Goal: Task Accomplishment & Management: Manage account settings

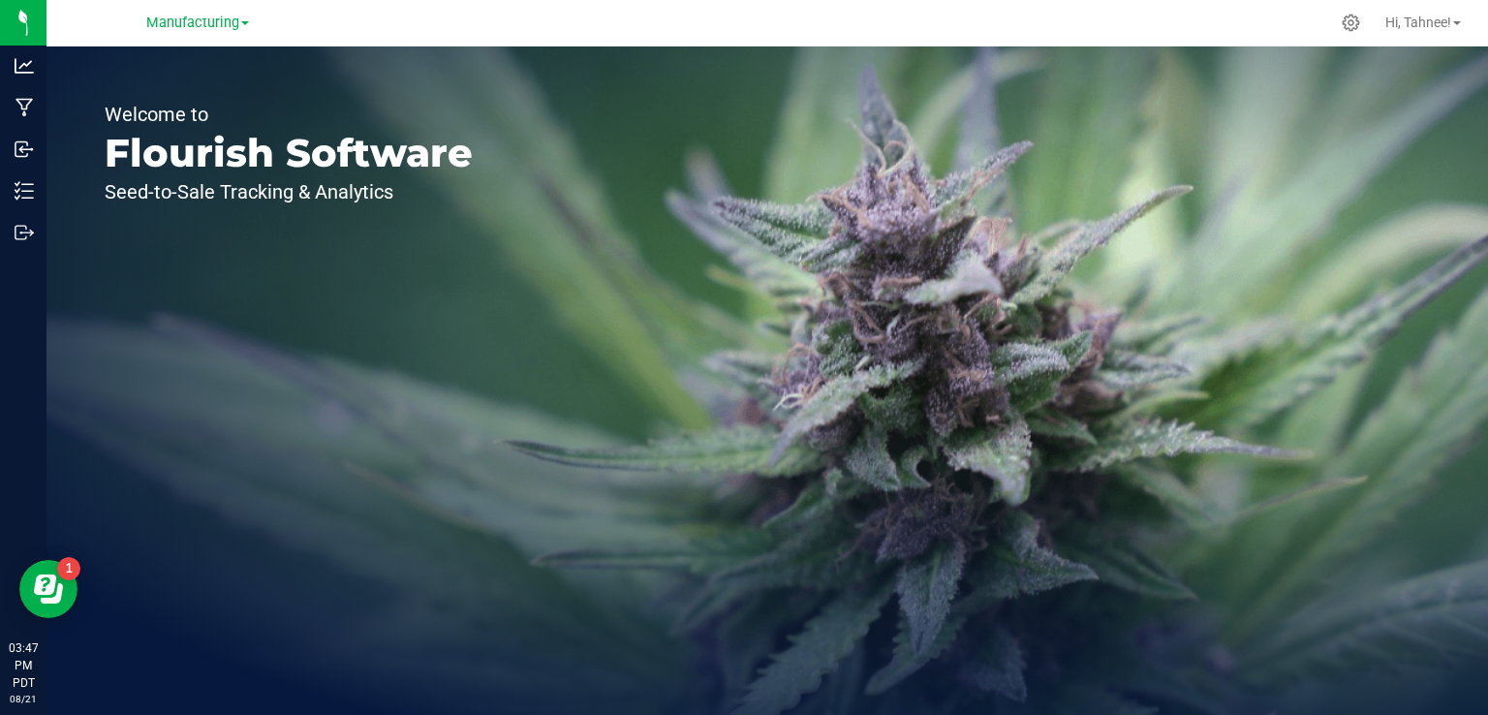
click at [203, 53] on div "Welcome to Flourish Software Seed-to-Sale Tracking & Analytics" at bounding box center [288, 380] width 484 height 668
click at [212, 25] on span "Manufacturing" at bounding box center [192, 23] width 93 height 17
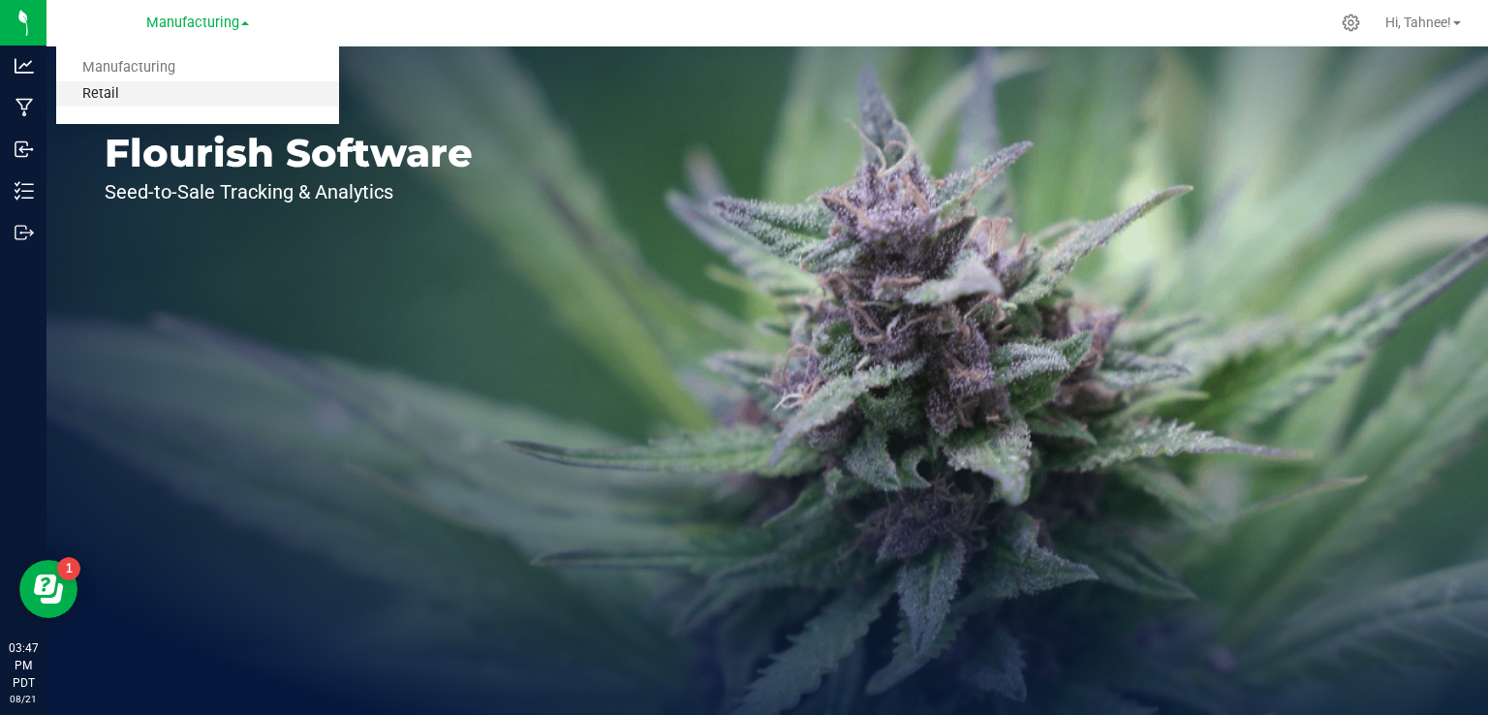
click at [112, 101] on link "Retail" at bounding box center [197, 94] width 283 height 26
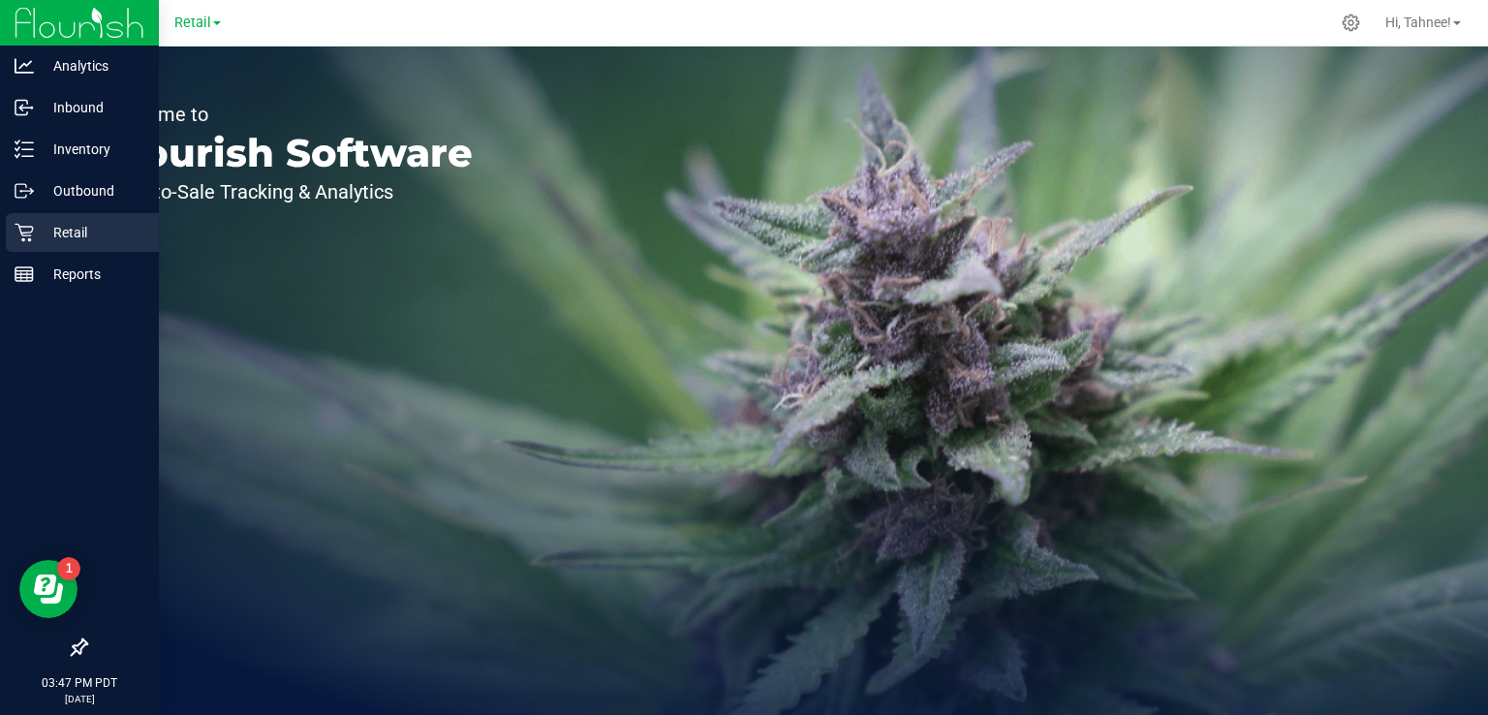
click at [30, 236] on icon at bounding box center [24, 232] width 19 height 19
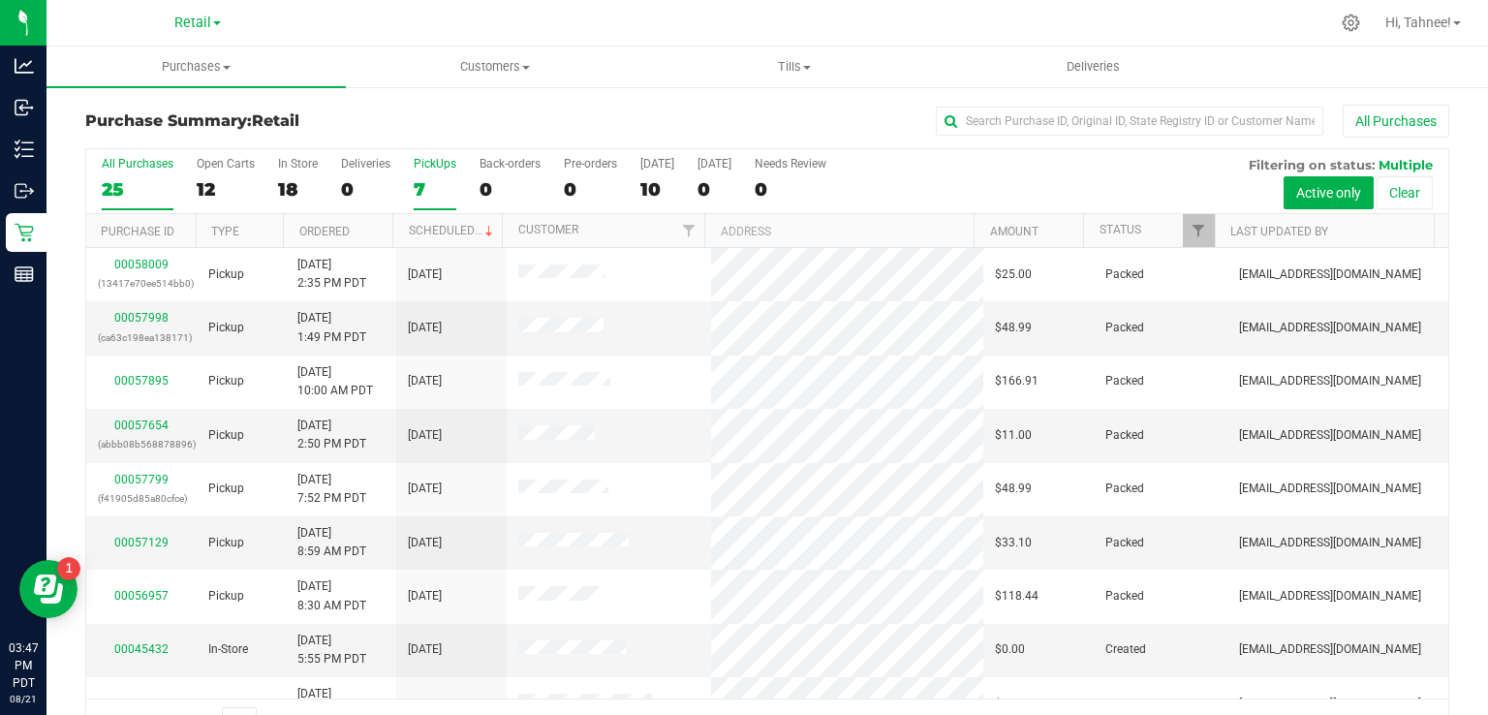
click at [420, 174] on label "PickUps 7" at bounding box center [435, 183] width 43 height 53
click at [0, 0] on input "PickUps 7" at bounding box center [0, 0] width 0 height 0
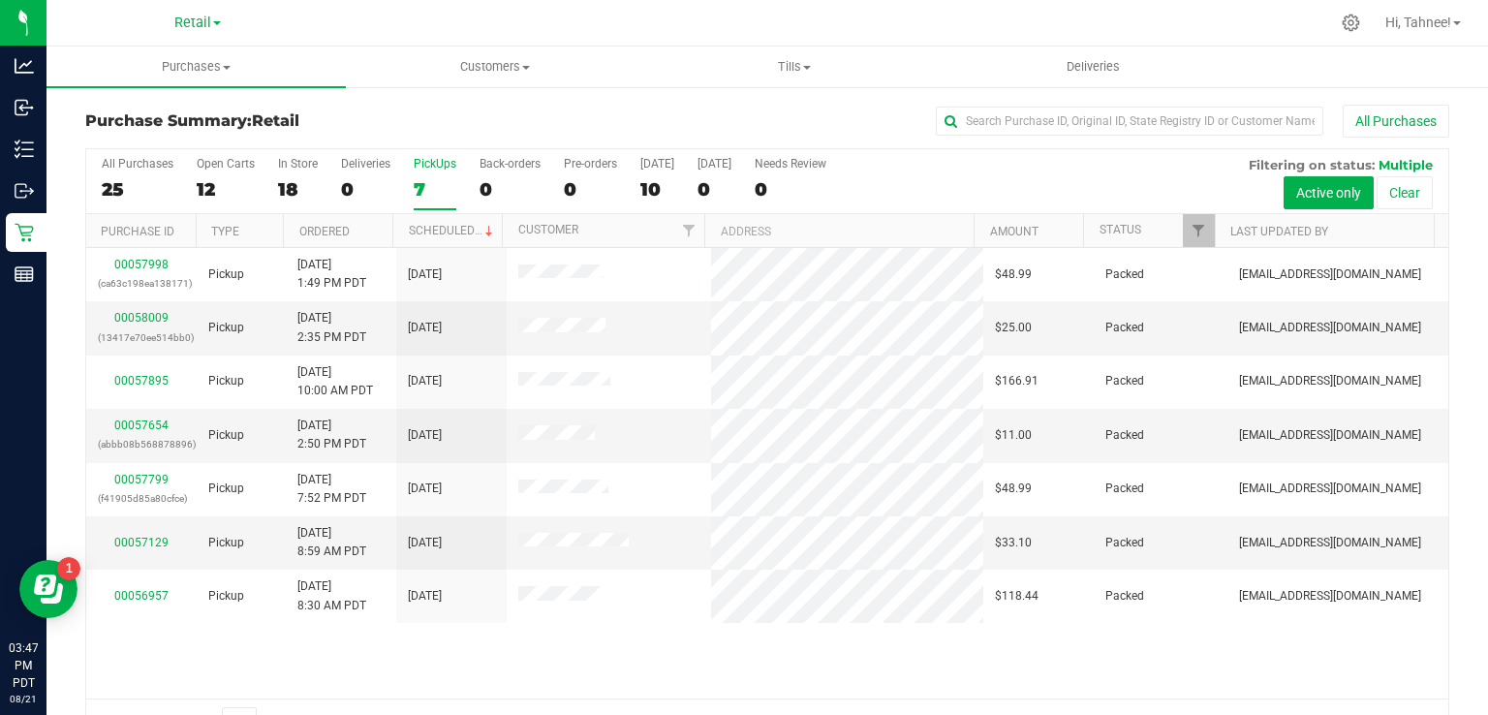
click at [426, 174] on label "PickUps 7" at bounding box center [435, 183] width 43 height 53
click at [0, 0] on input "PickUps 7" at bounding box center [0, 0] width 0 height 0
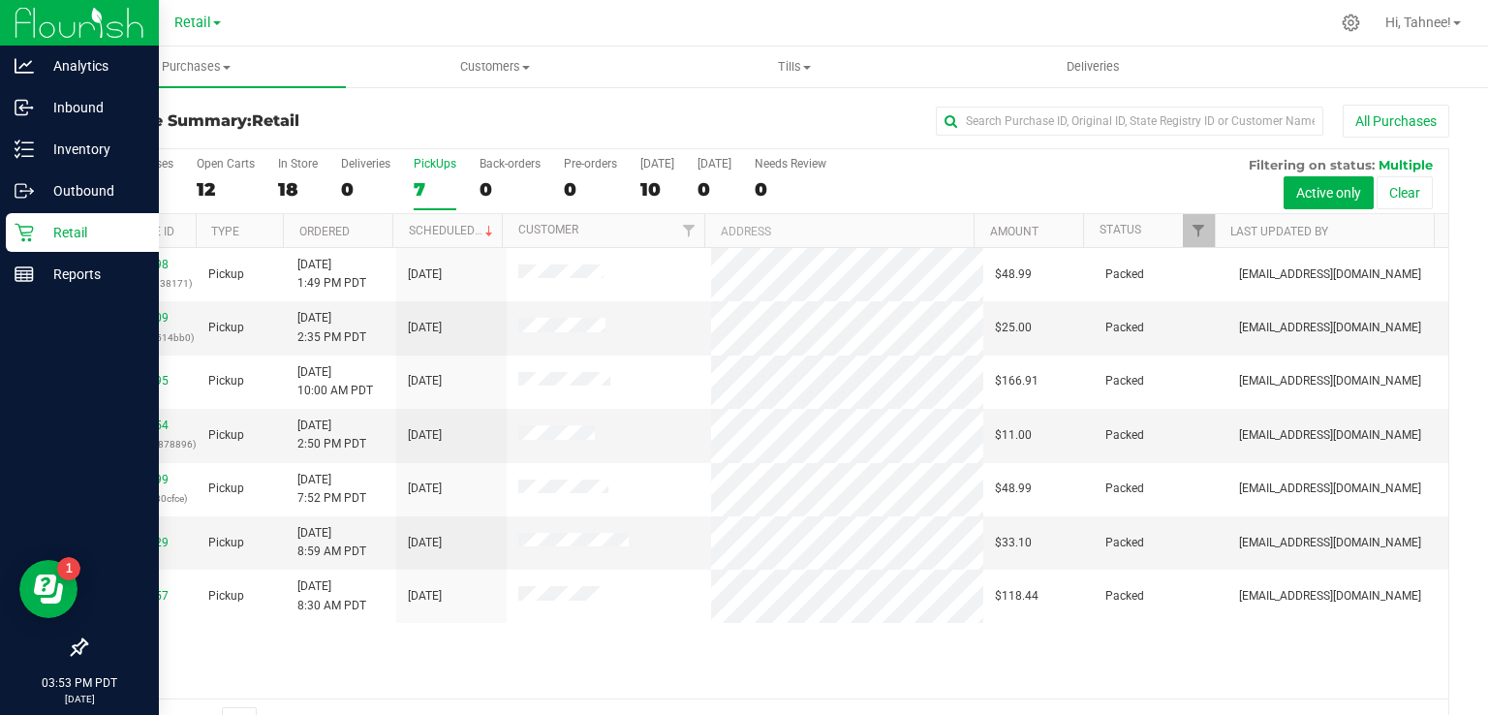
click at [13, 232] on div "Retail" at bounding box center [82, 232] width 153 height 39
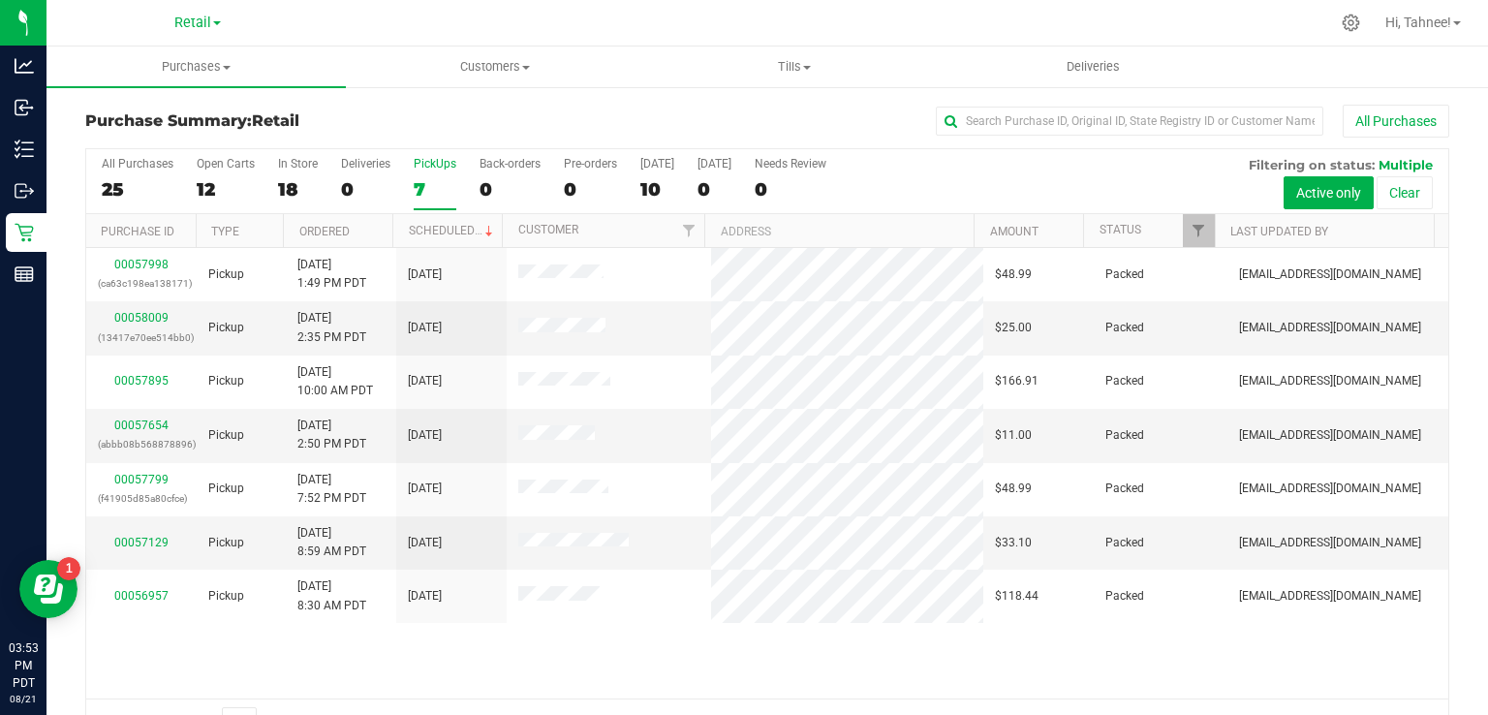
click at [434, 181] on div "7" at bounding box center [435, 189] width 43 height 22
click at [0, 0] on input "PickUps 7" at bounding box center [0, 0] width 0 height 0
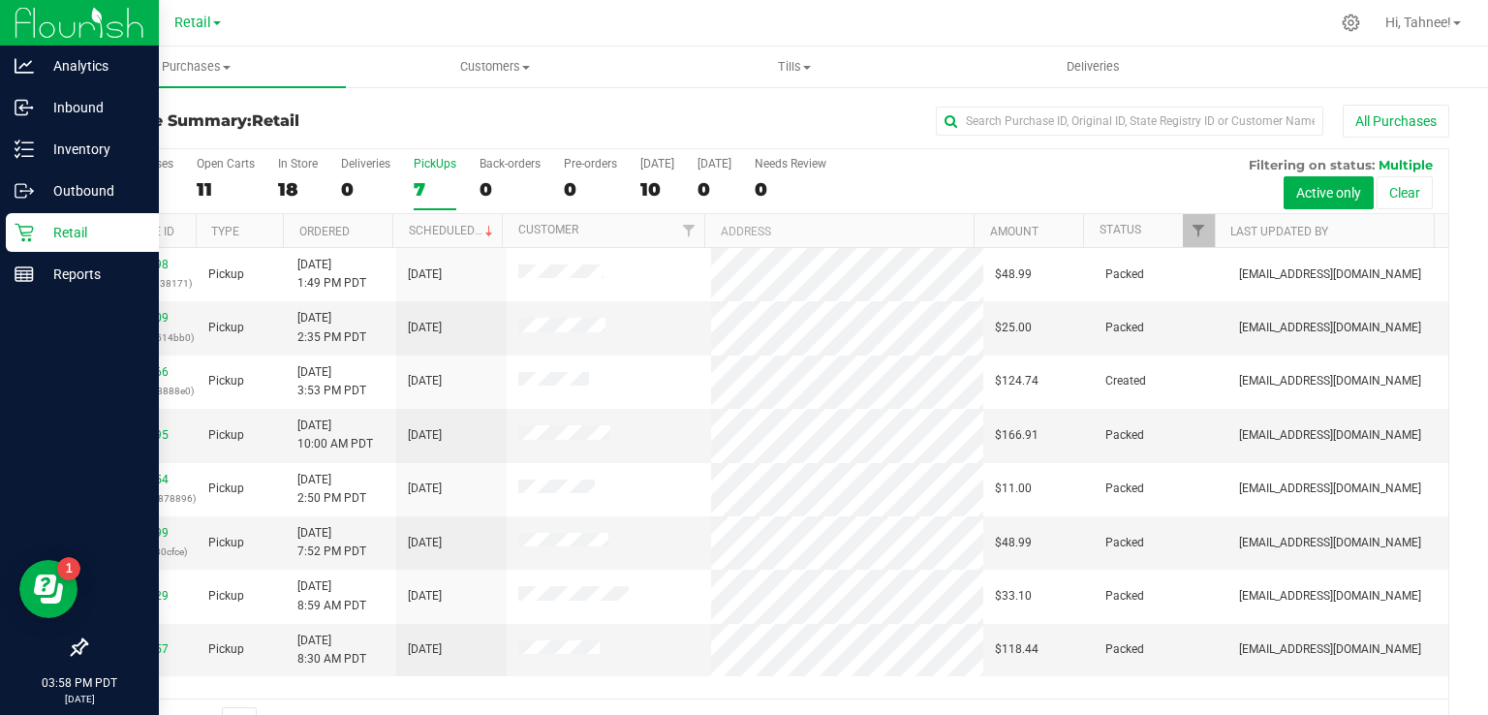
click at [42, 231] on p "Retail" at bounding box center [92, 232] width 116 height 23
click at [70, 236] on p "Retail" at bounding box center [92, 232] width 116 height 23
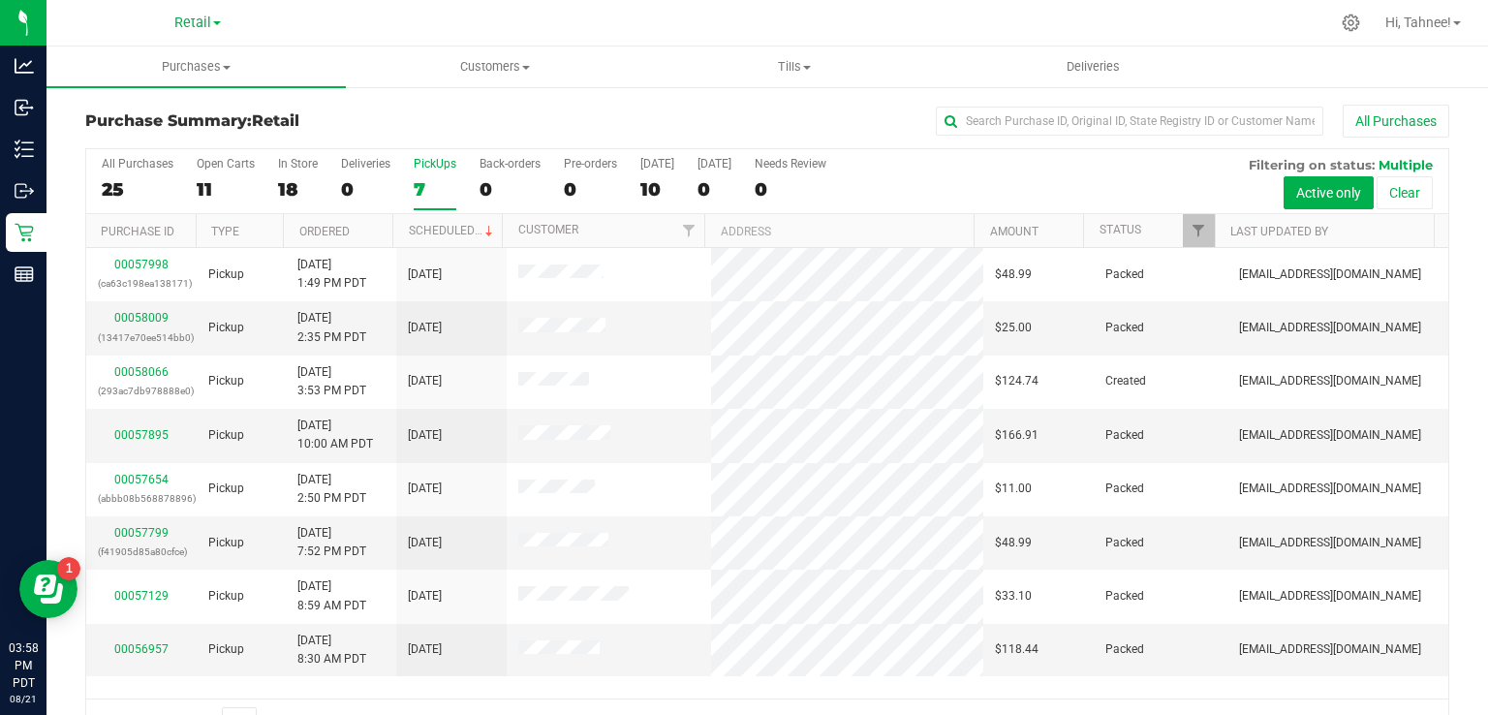
click at [434, 171] on label "PickUps 7" at bounding box center [435, 183] width 43 height 53
click at [0, 0] on input "PickUps 7" at bounding box center [0, 0] width 0 height 0
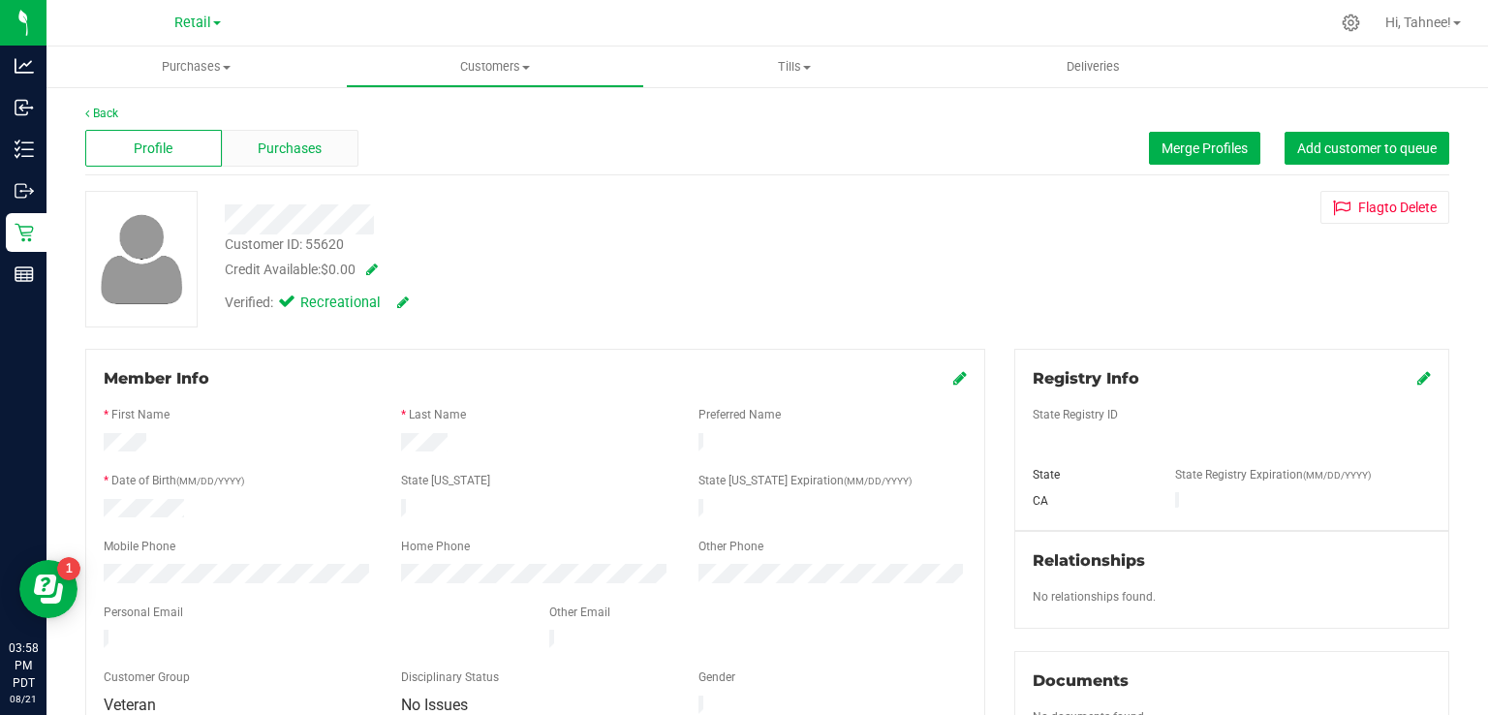
click at [302, 147] on span "Purchases" at bounding box center [290, 149] width 64 height 20
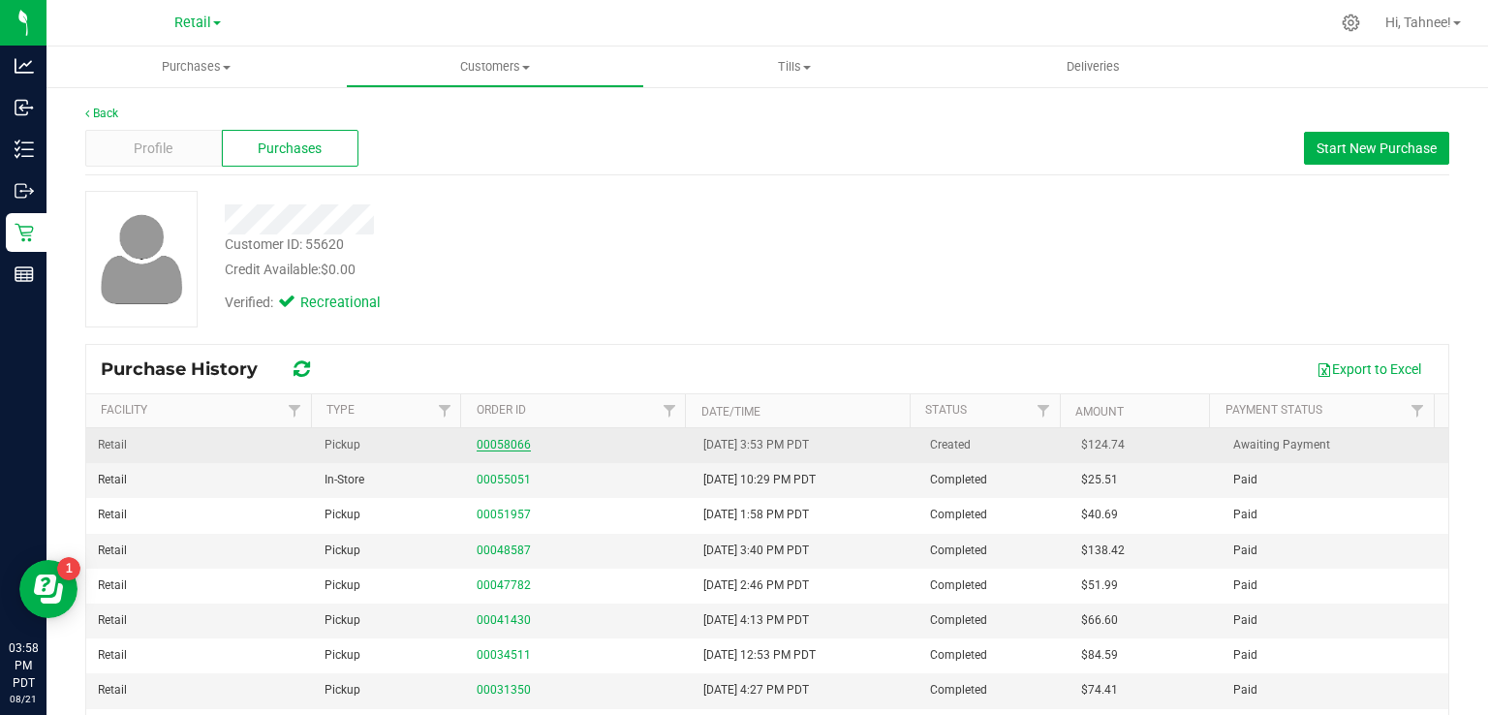
click at [498, 445] on link "00058066" at bounding box center [504, 445] width 54 height 14
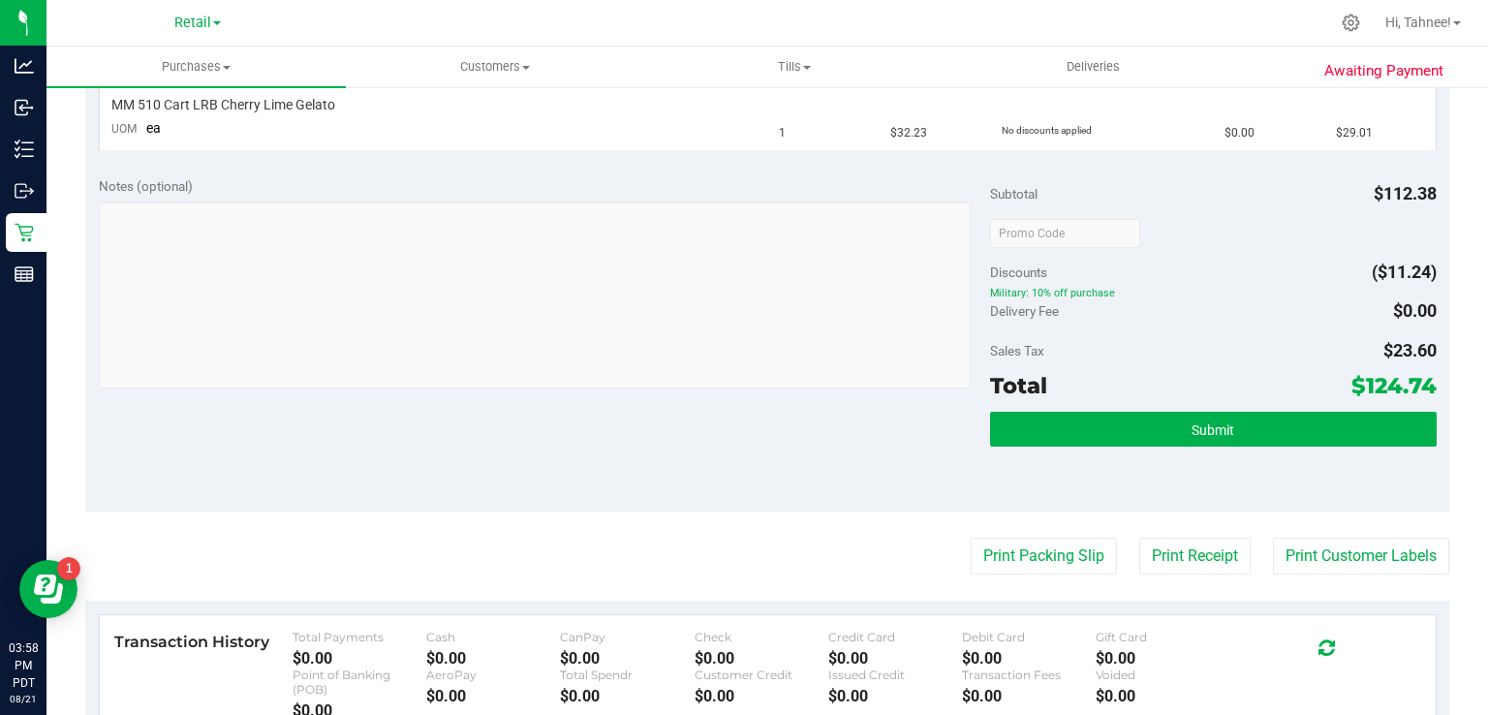
scroll to position [728, 0]
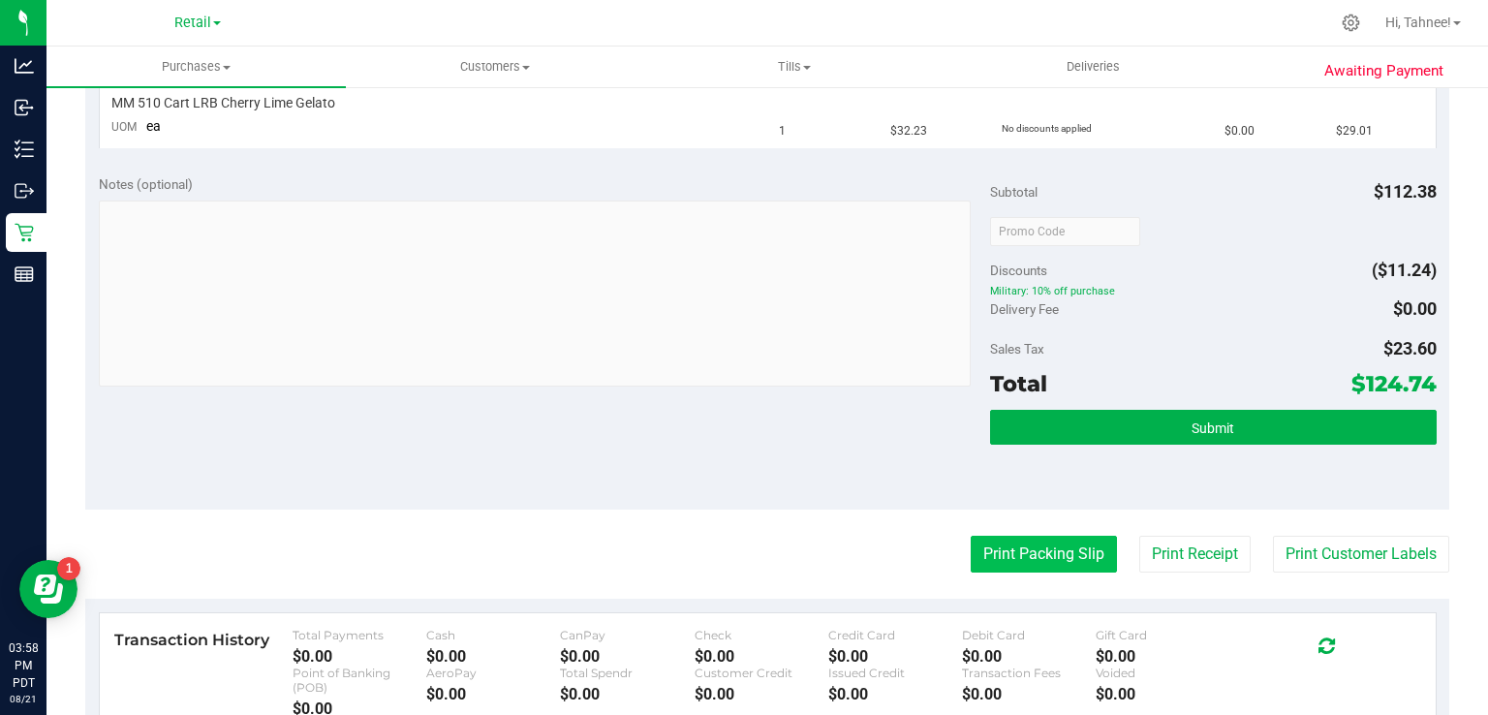
click at [1053, 566] on button "Print Packing Slip" at bounding box center [1044, 554] width 146 height 37
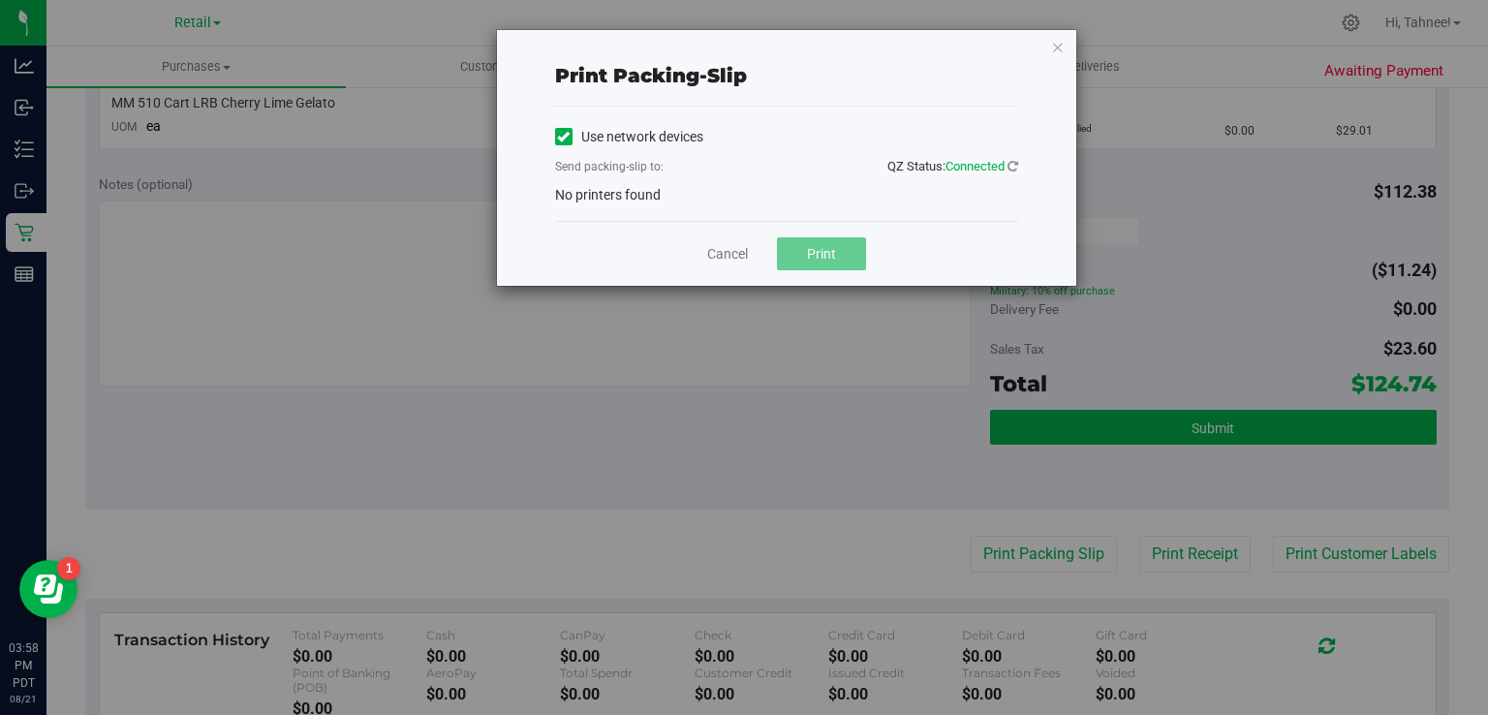
click at [567, 137] on icon at bounding box center [563, 137] width 13 height 0
click at [0, 0] on input "Use network devices" at bounding box center [0, 0] width 0 height 0
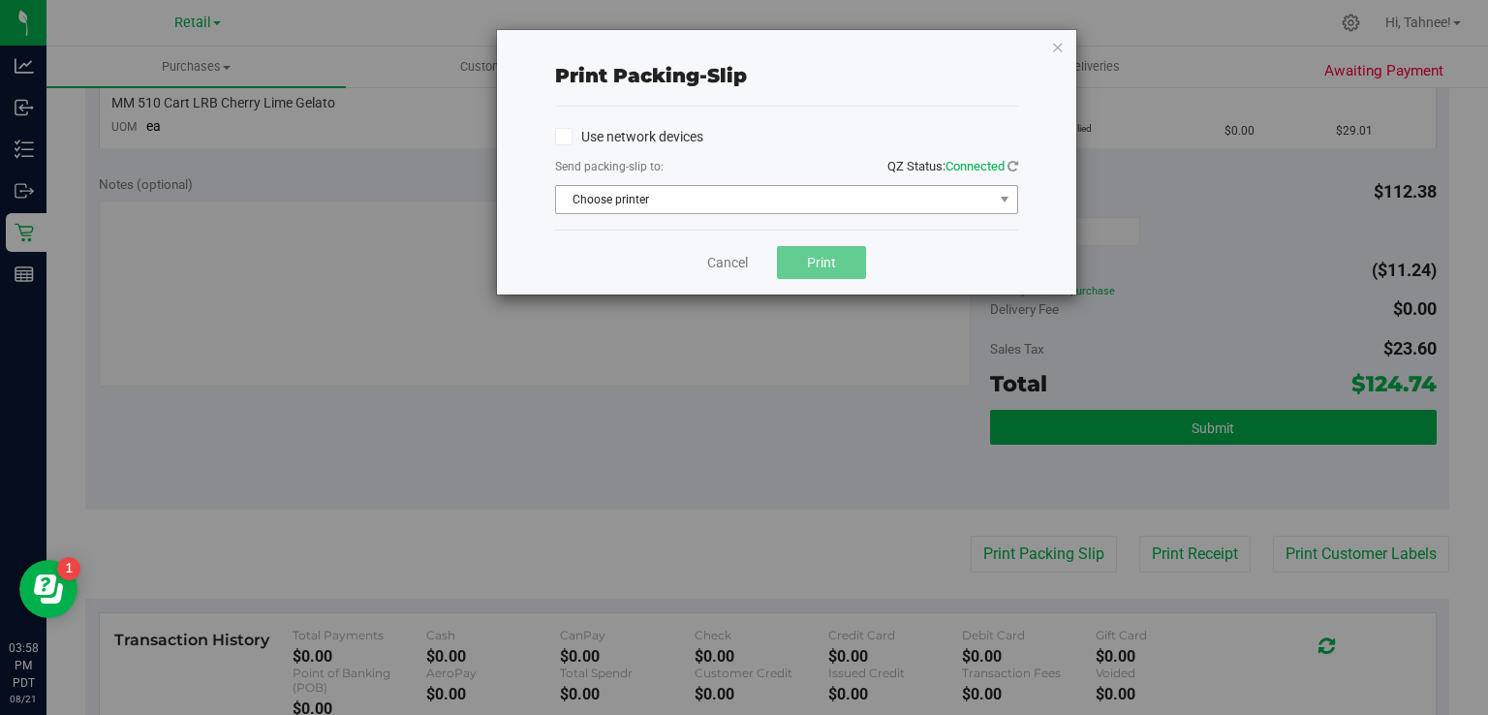
click at [798, 196] on span "Choose printer" at bounding box center [774, 199] width 437 height 27
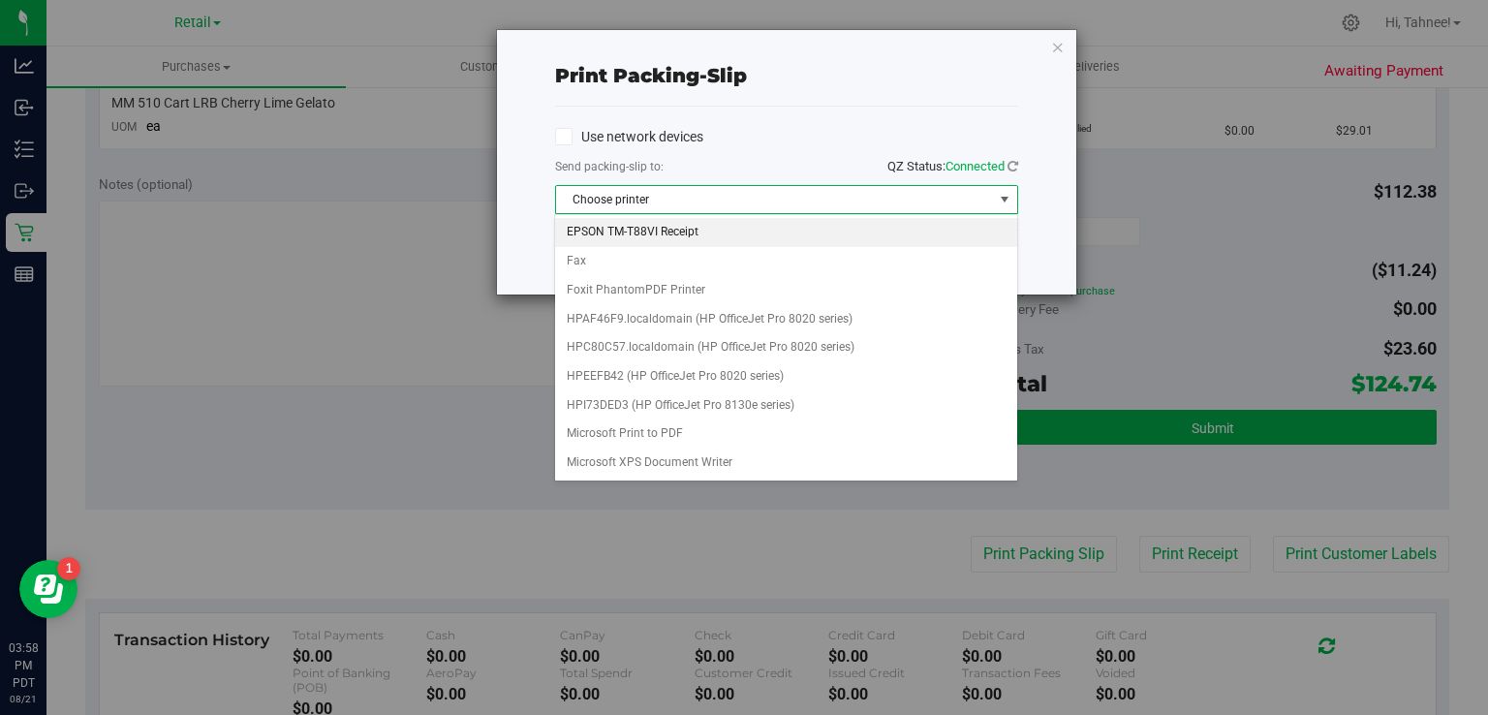
click at [676, 238] on li "EPSON TM-T88VI Receipt" at bounding box center [785, 232] width 461 height 29
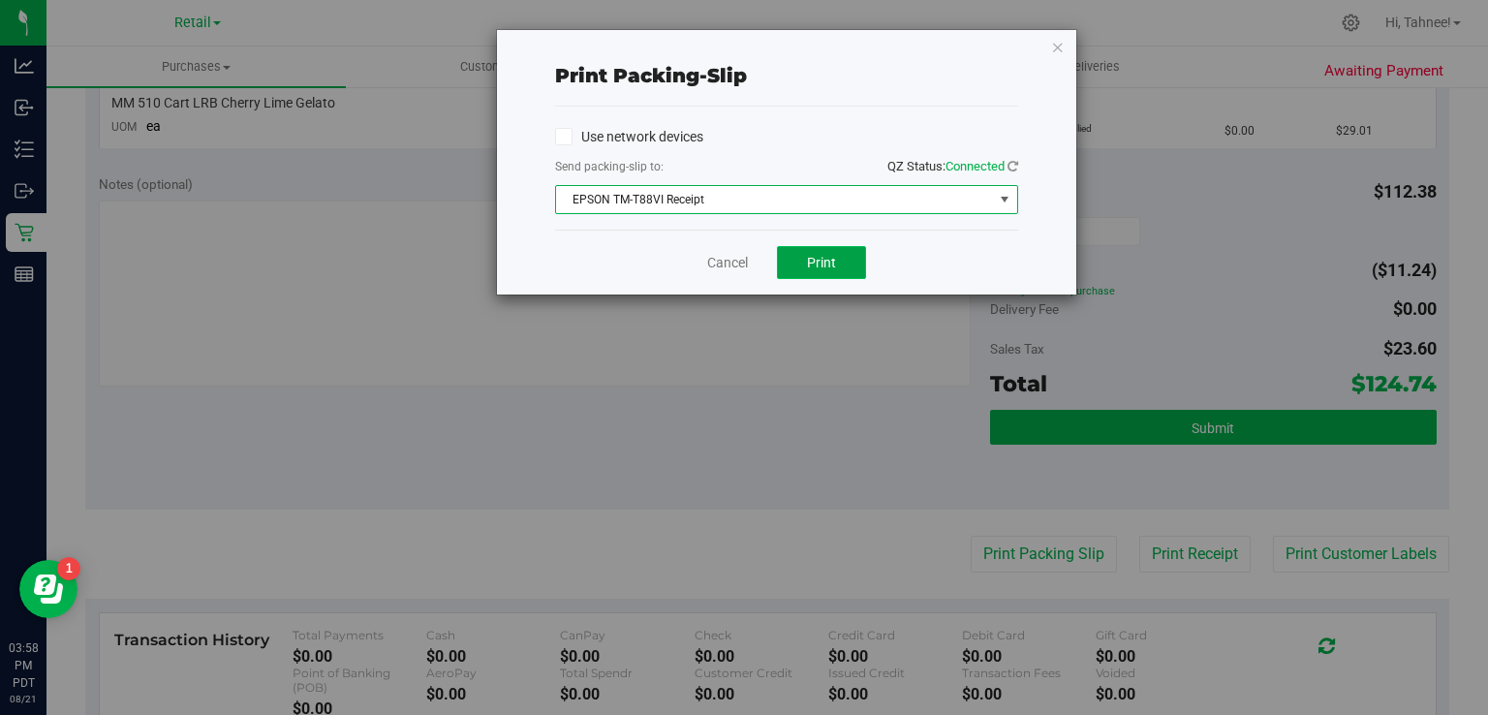
click at [841, 270] on button "Print" at bounding box center [821, 262] width 89 height 33
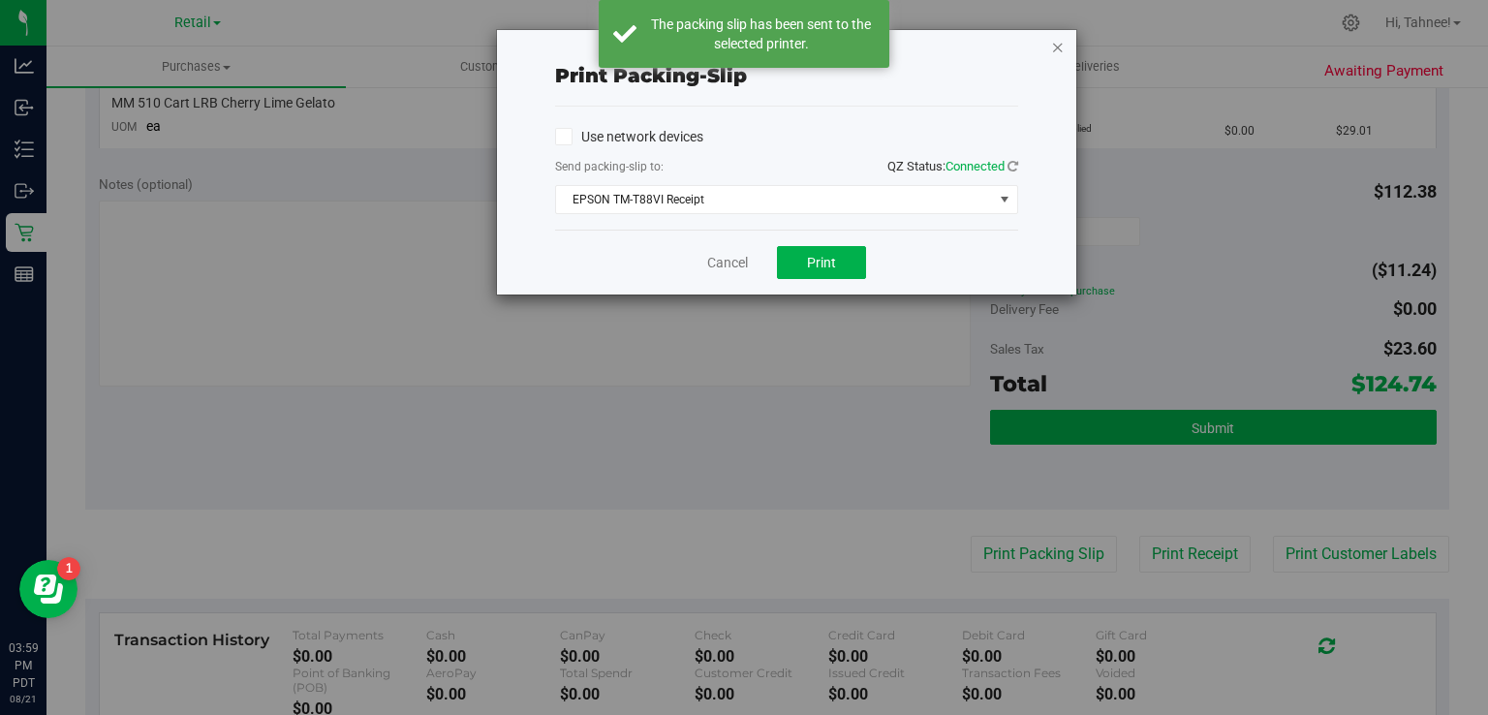
click at [1054, 54] on icon "button" at bounding box center [1058, 46] width 14 height 23
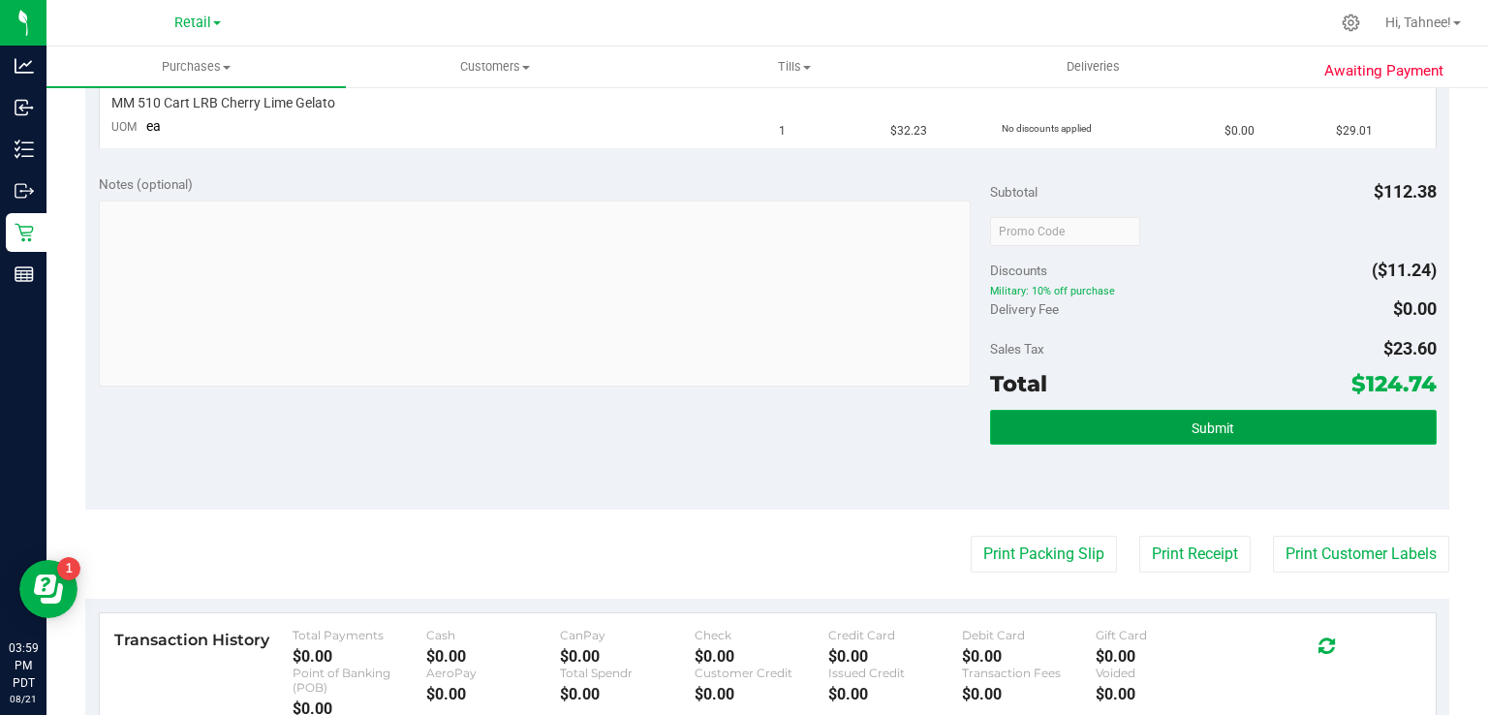
click at [1191, 430] on span "Submit" at bounding box center [1212, 427] width 43 height 15
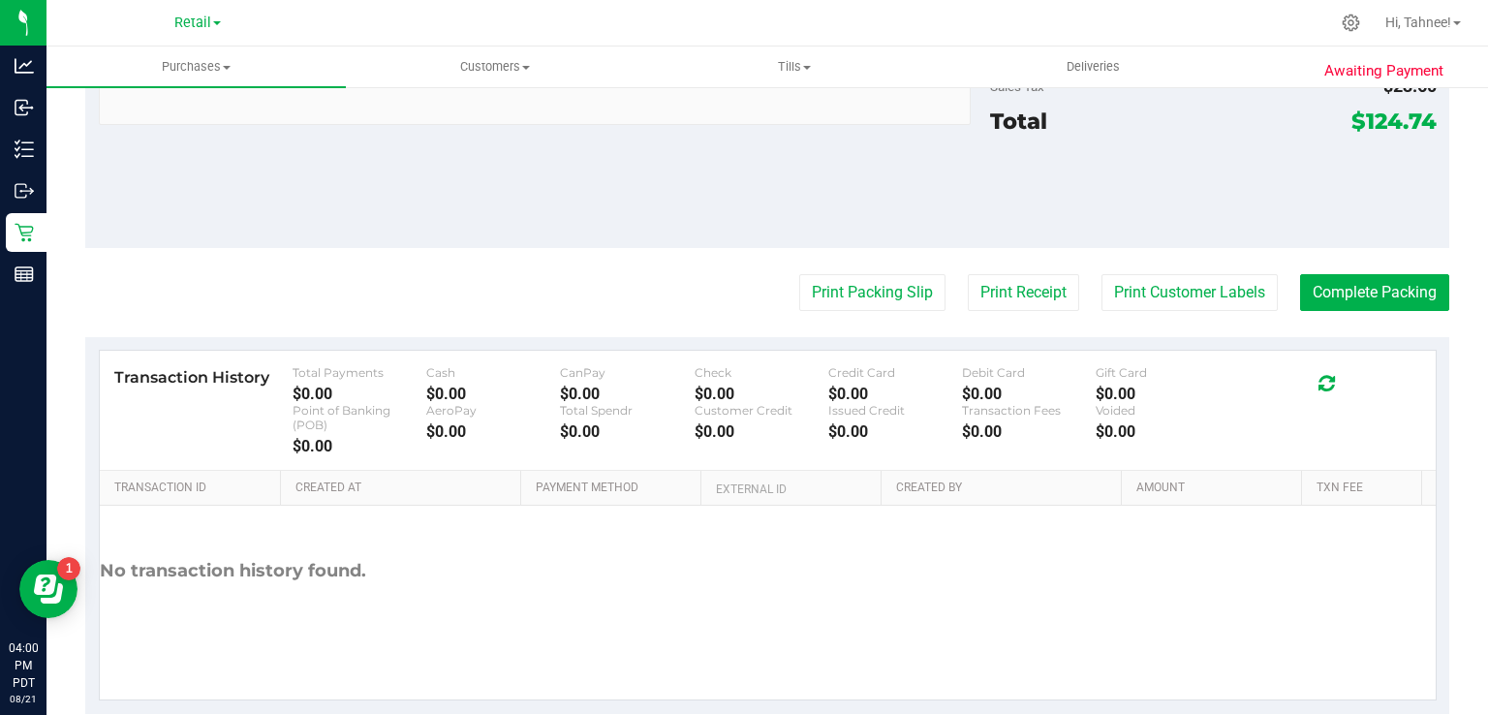
scroll to position [1176, 0]
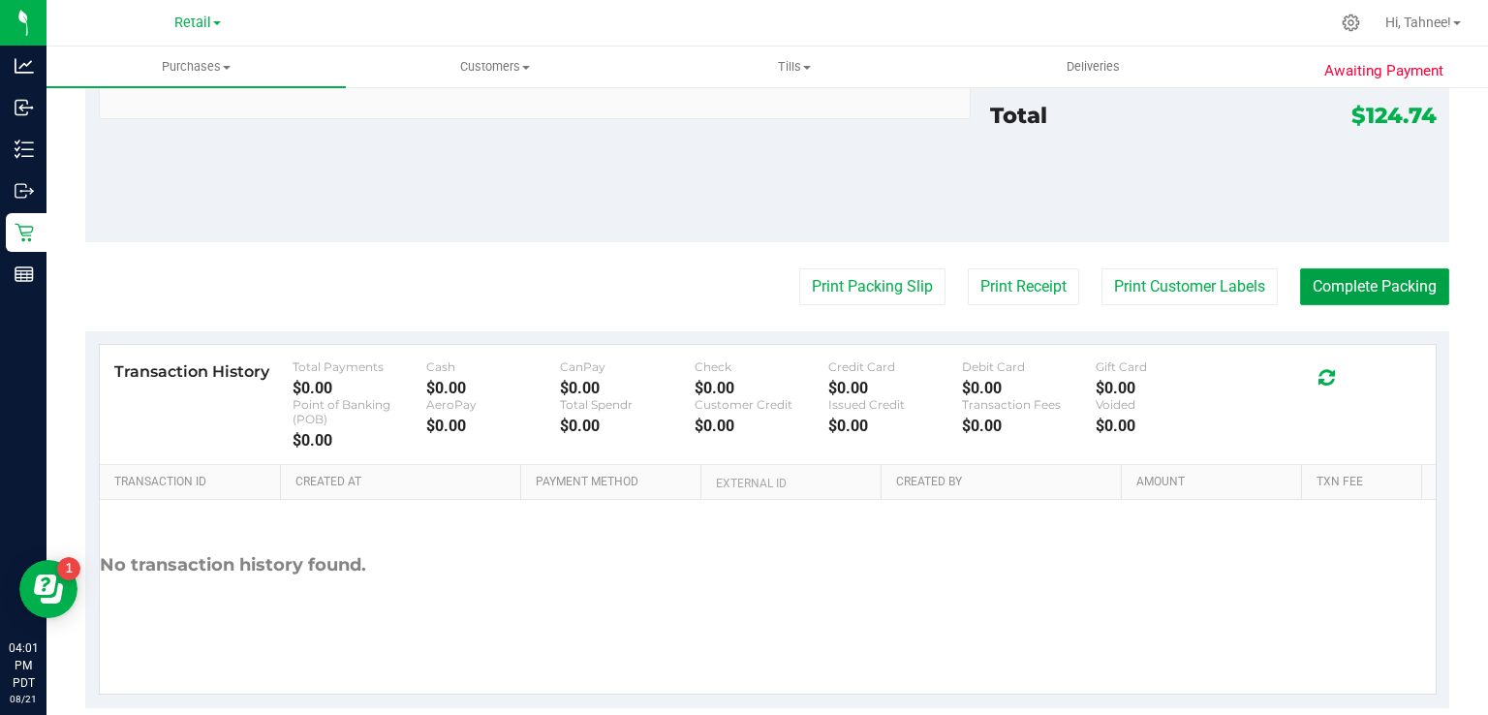
click at [1372, 290] on button "Complete Packing" at bounding box center [1374, 286] width 149 height 37
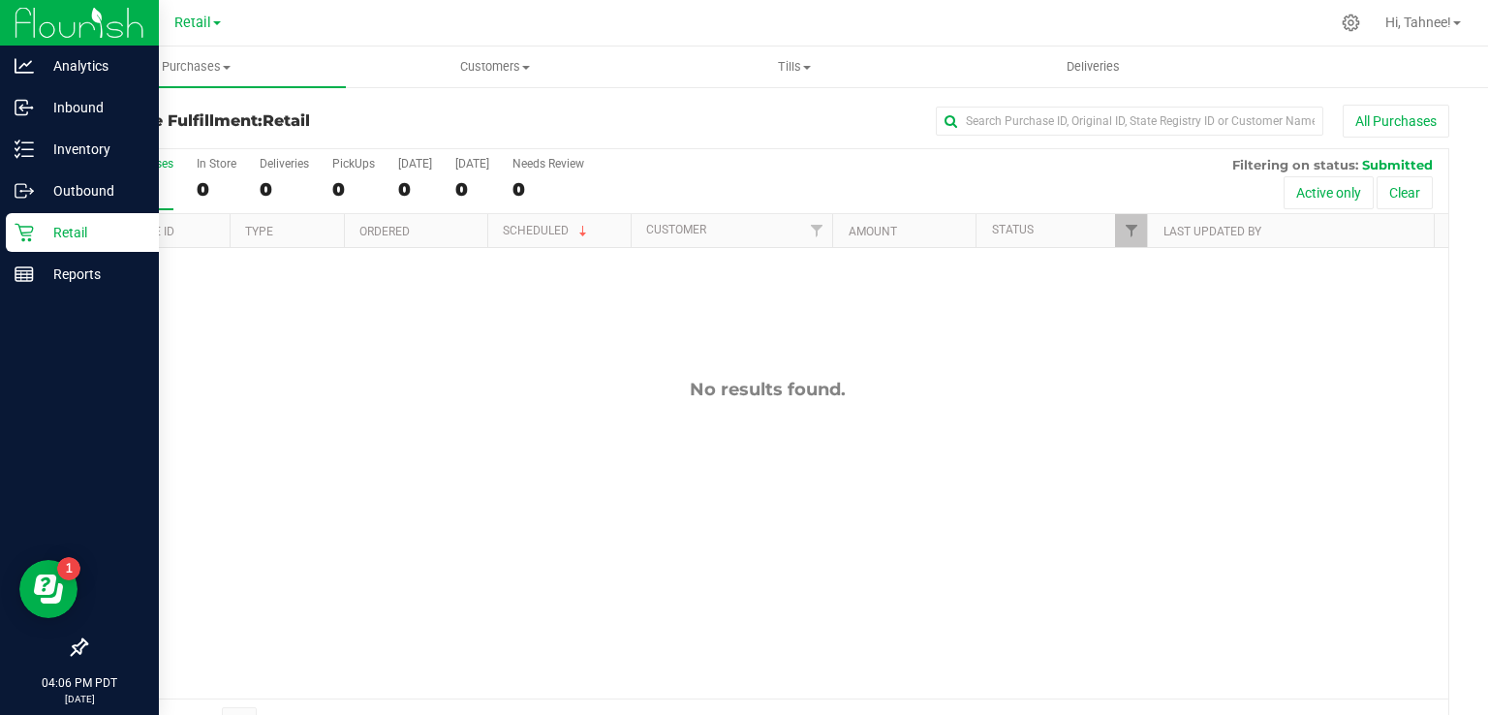
click at [12, 223] on div "Retail" at bounding box center [82, 232] width 153 height 39
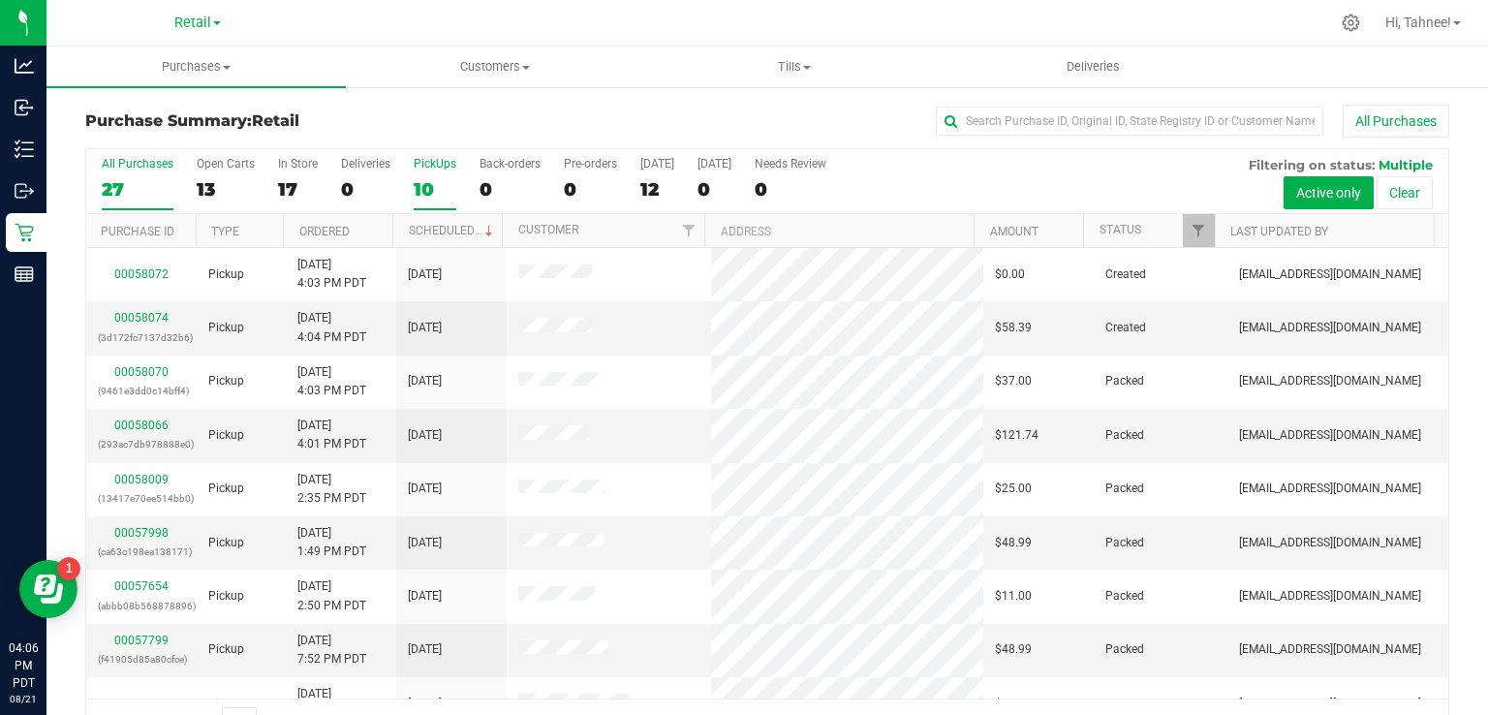
click at [434, 170] on label "PickUps 10" at bounding box center [435, 183] width 43 height 53
click at [0, 0] on input "PickUps 10" at bounding box center [0, 0] width 0 height 0
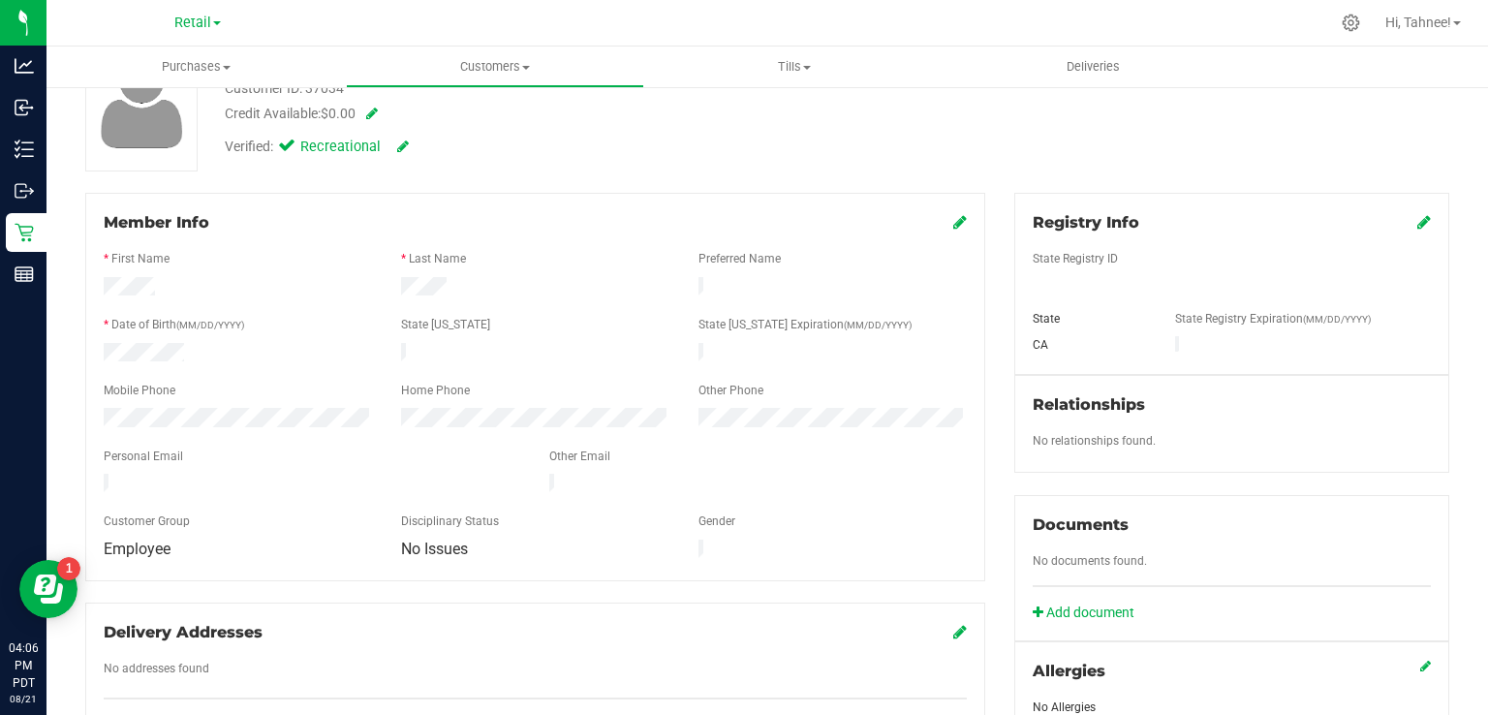
scroll to position [41, 0]
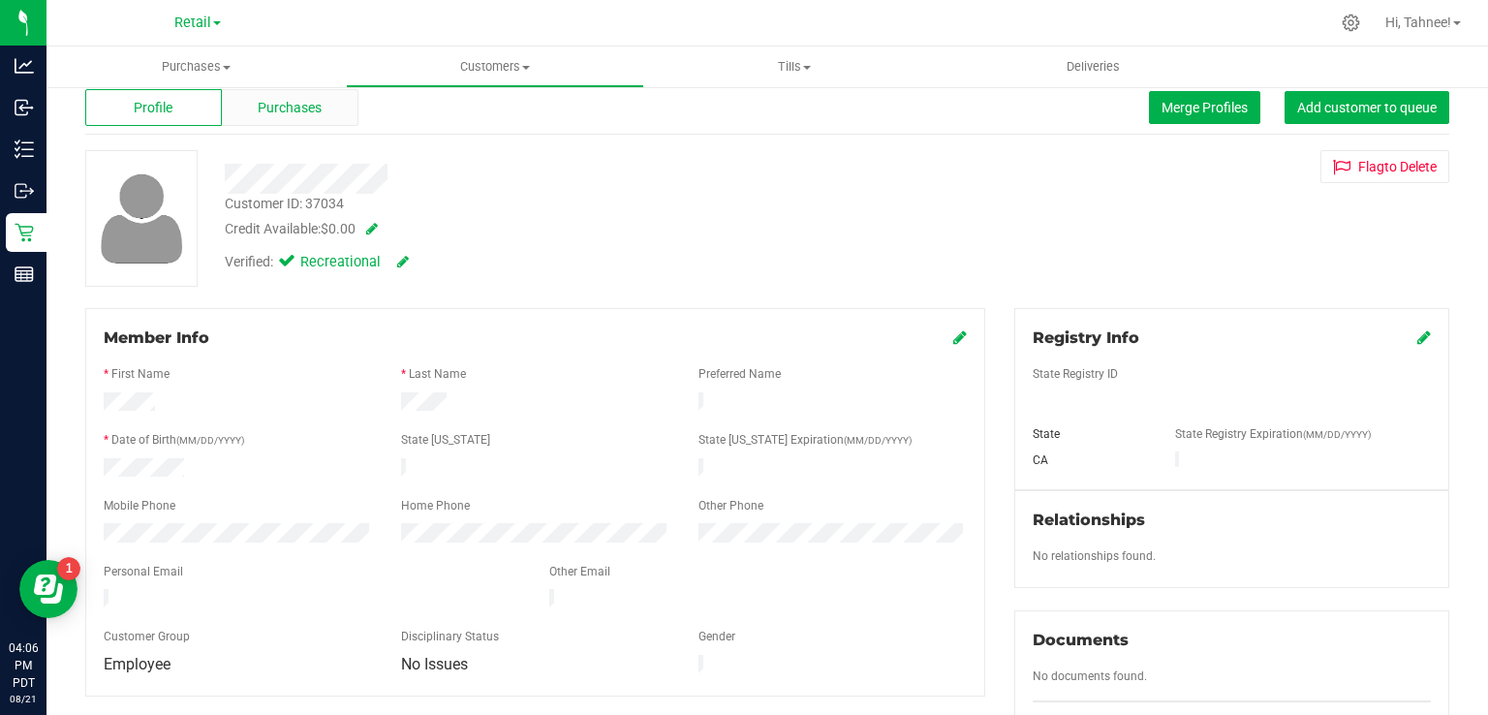
click at [303, 103] on span "Purchases" at bounding box center [290, 108] width 64 height 20
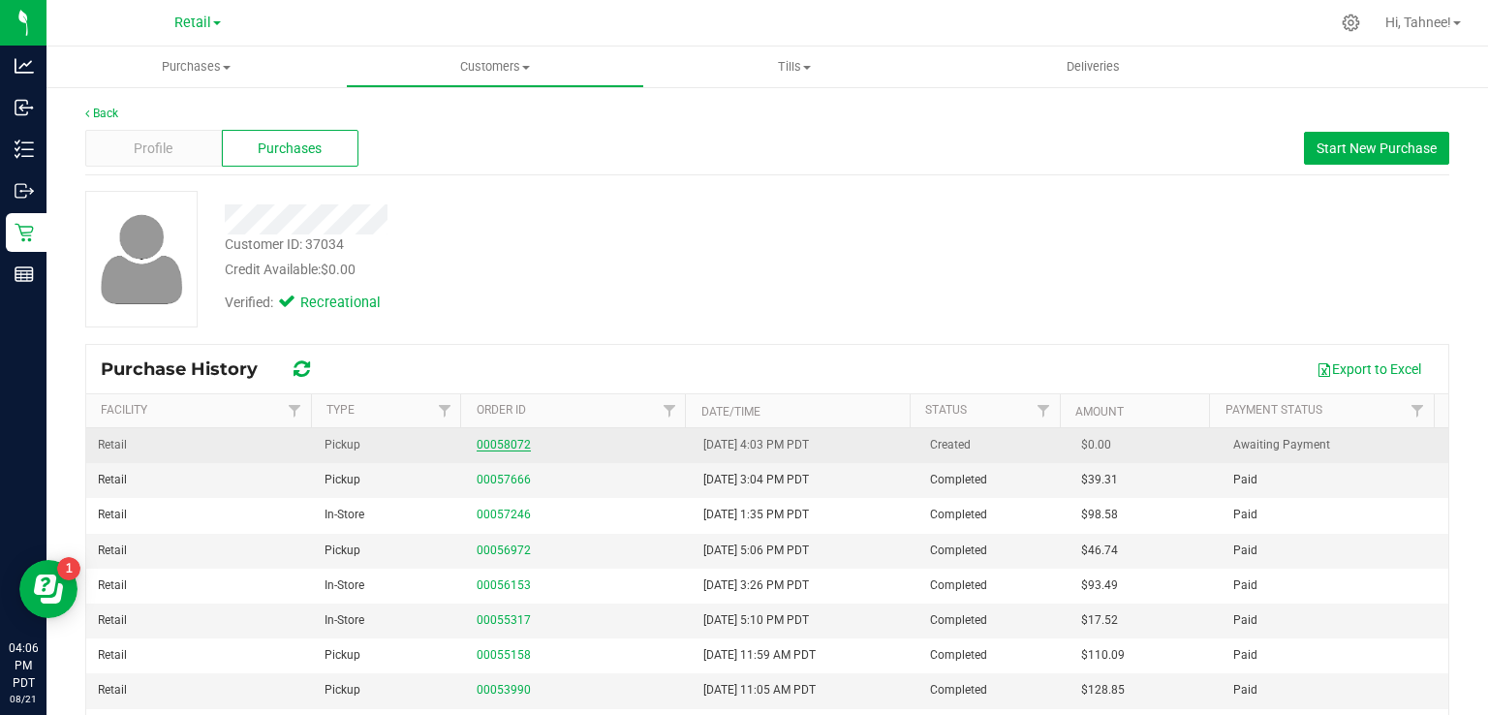
click at [492, 441] on link "00058072" at bounding box center [504, 445] width 54 height 14
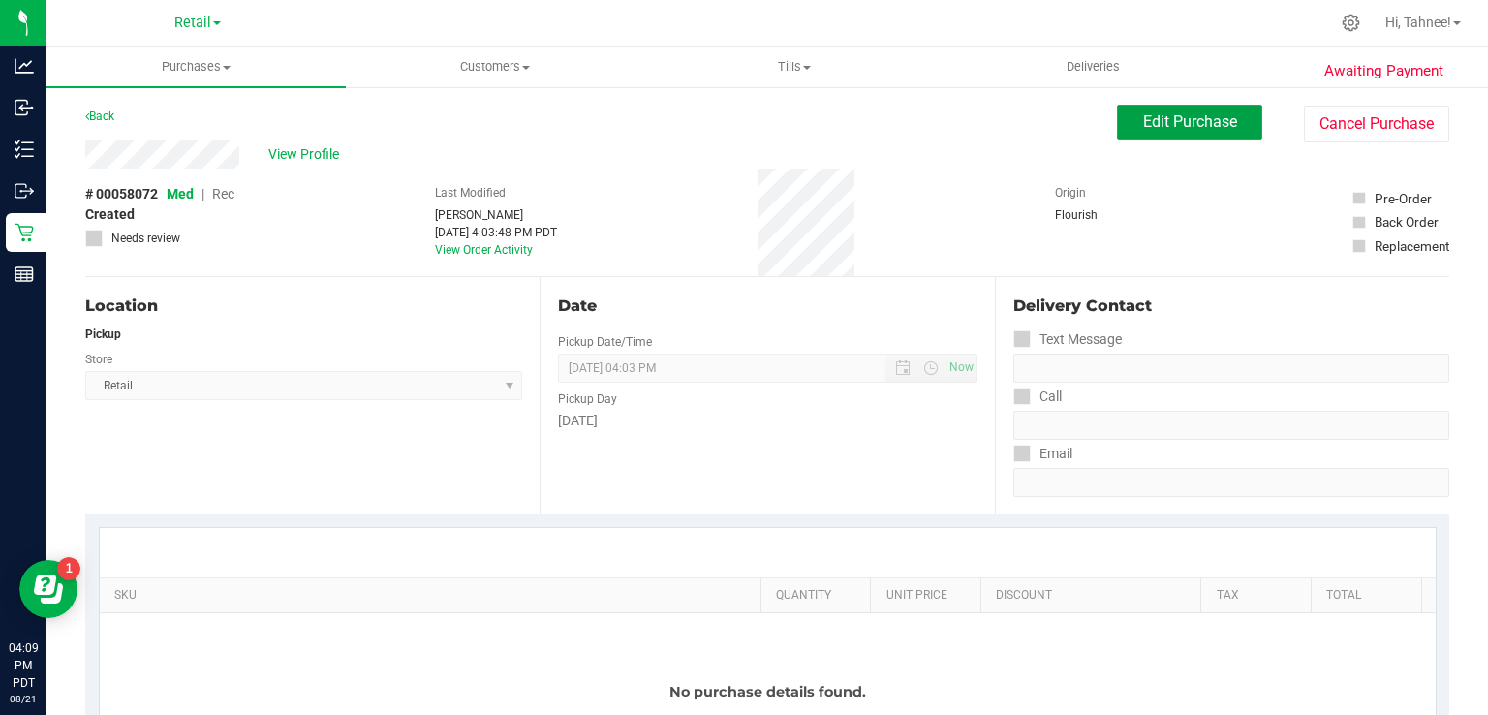
click at [1189, 105] on button "Edit Purchase" at bounding box center [1189, 122] width 145 height 35
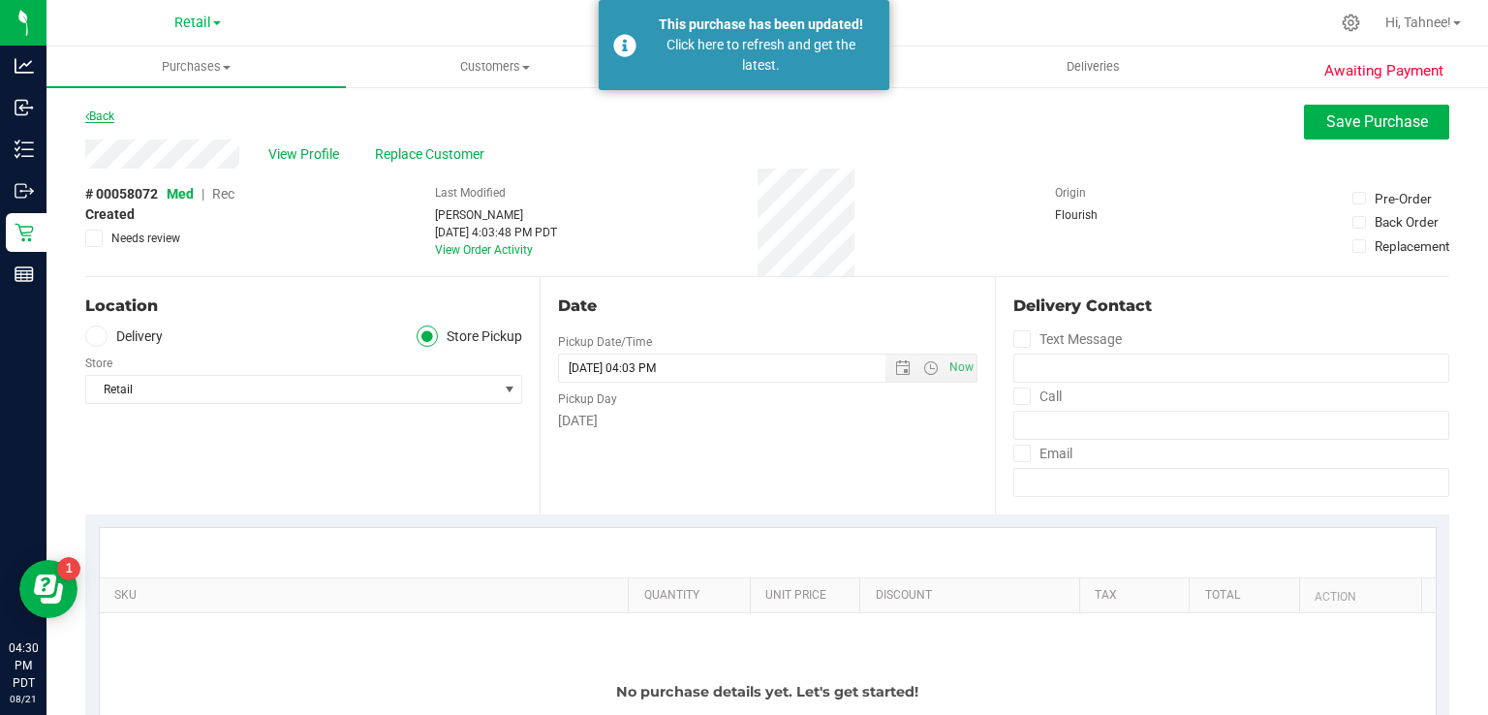
click at [87, 115] on icon at bounding box center [87, 116] width 4 height 12
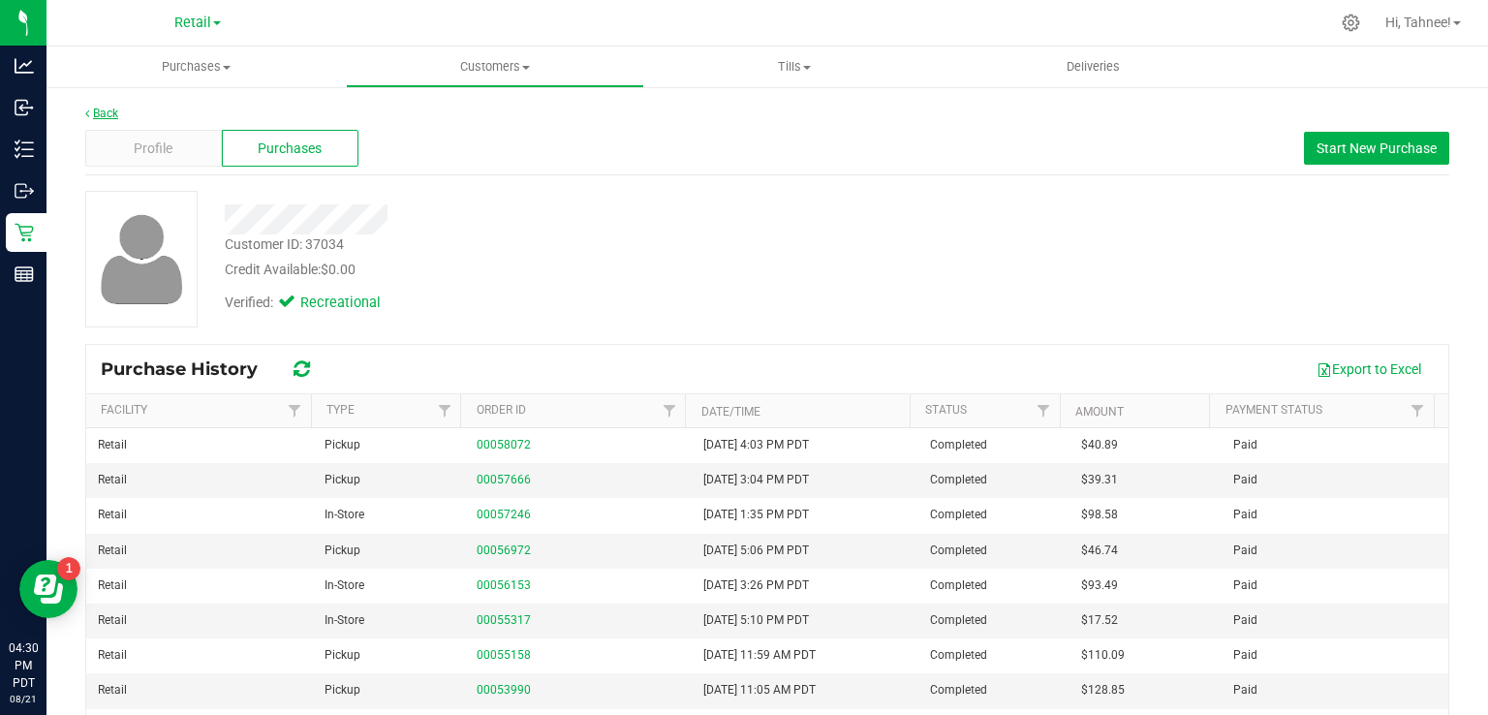
click at [100, 108] on link "Back" at bounding box center [101, 114] width 33 height 14
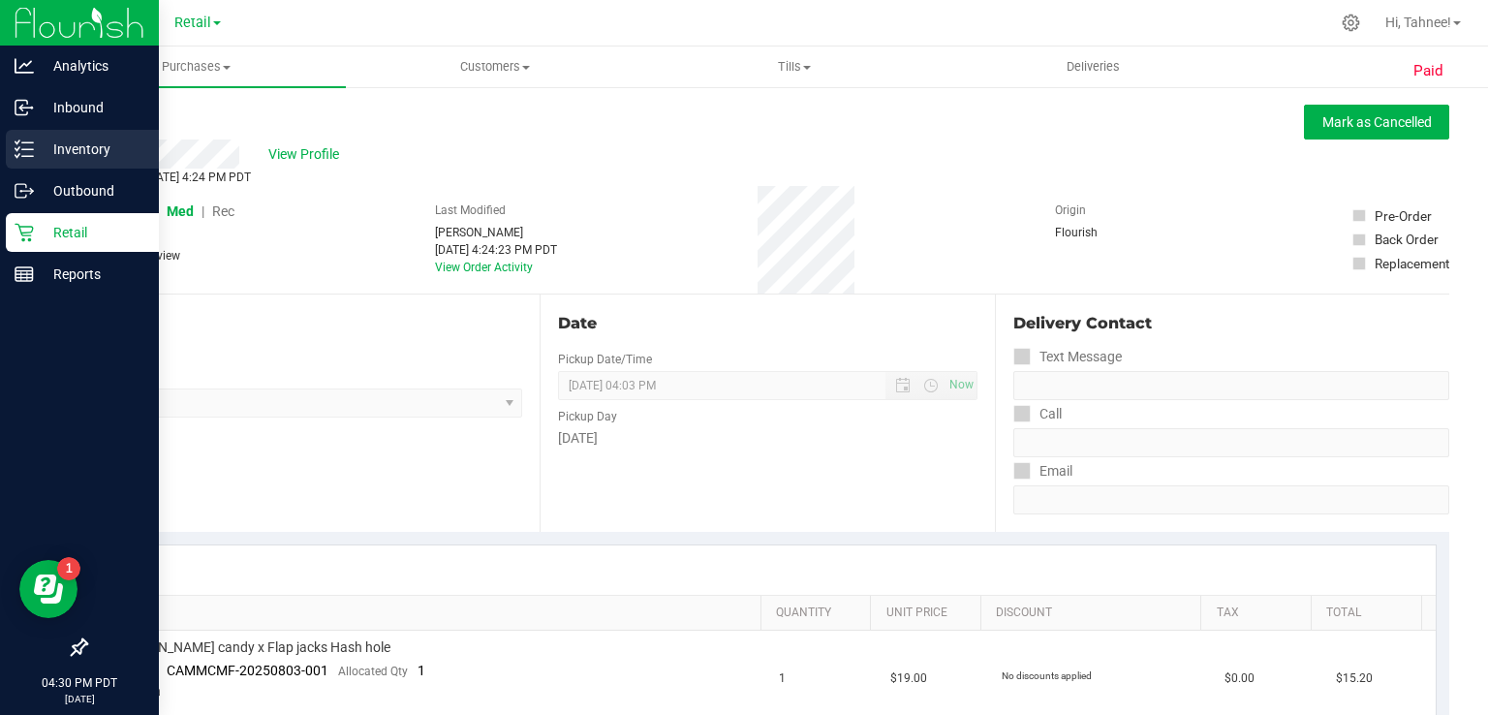
click at [29, 153] on icon at bounding box center [24, 148] width 19 height 19
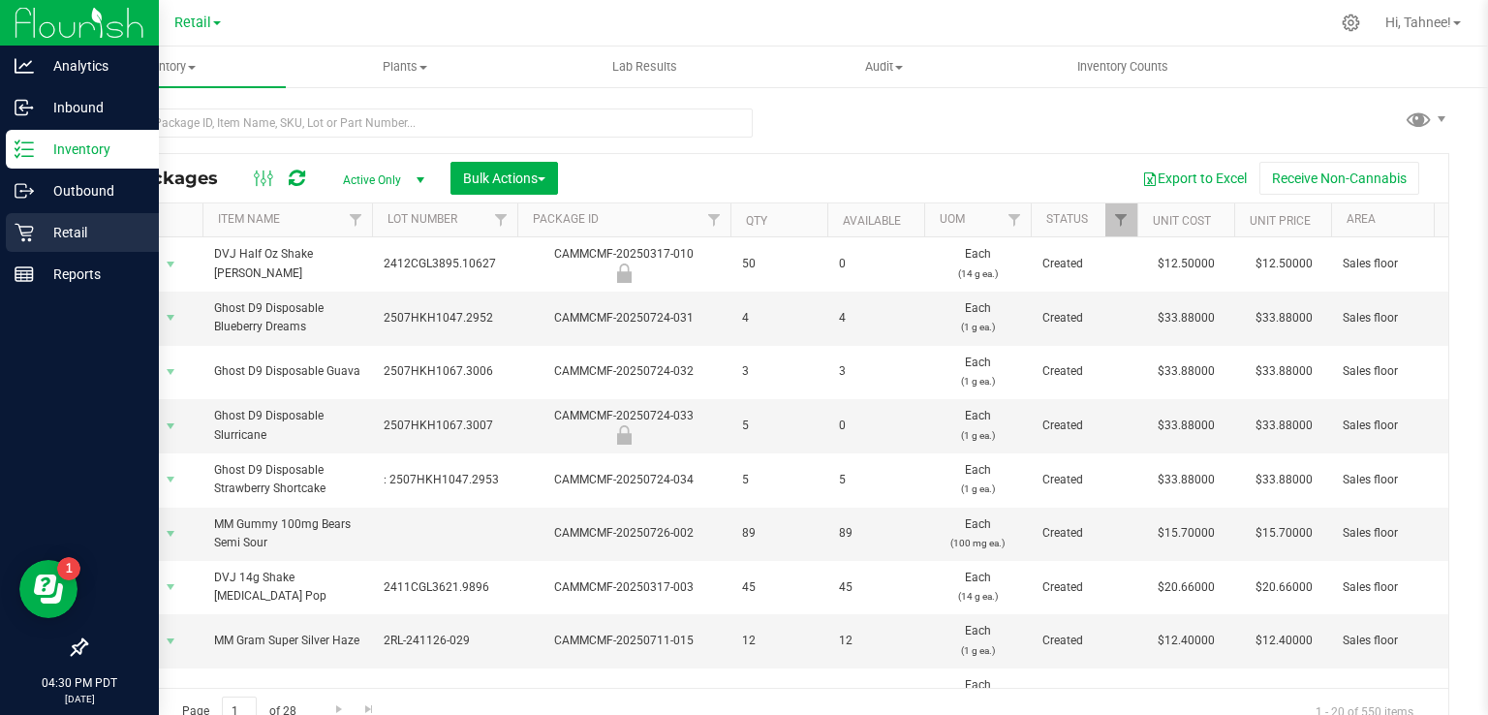
click at [54, 232] on p "Retail" at bounding box center [92, 232] width 116 height 23
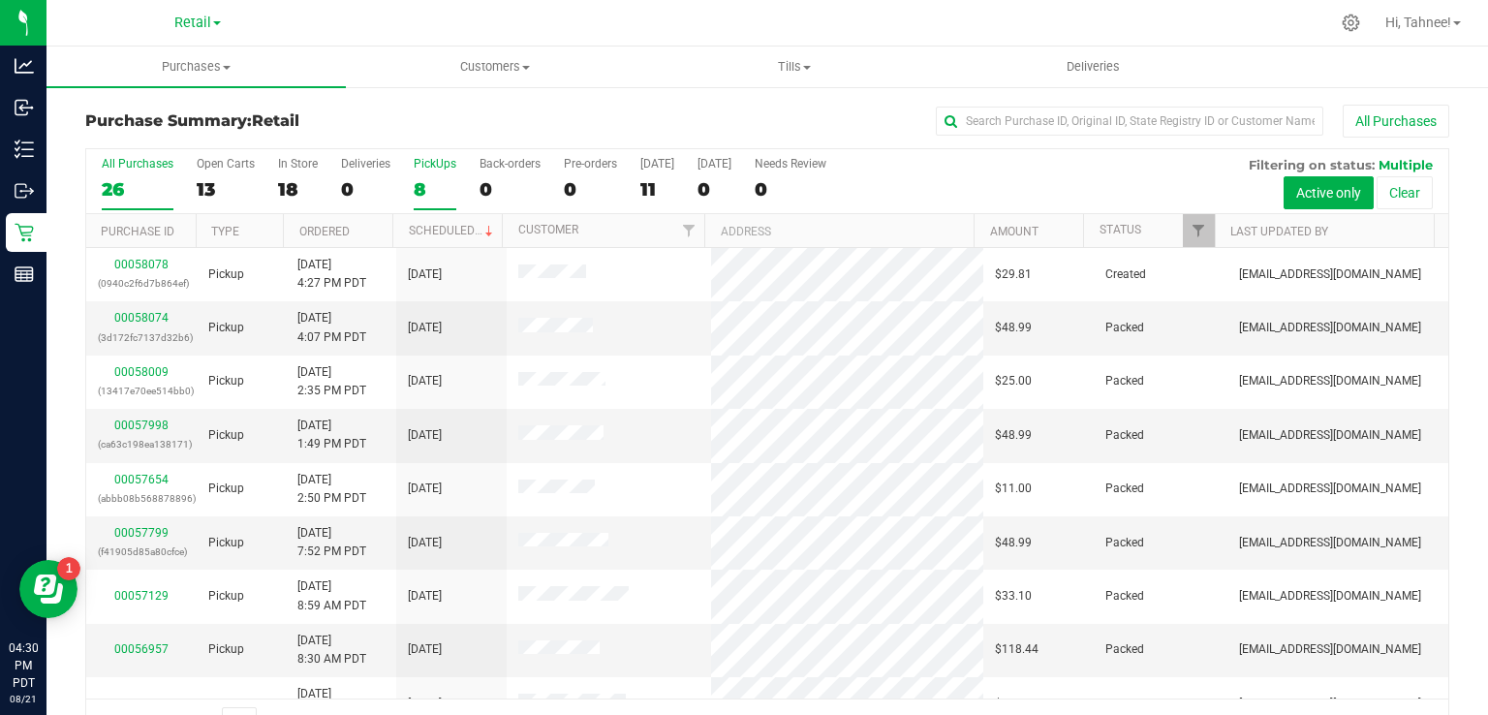
click at [421, 187] on div "8" at bounding box center [435, 189] width 43 height 22
click at [0, 0] on input "PickUps 8" at bounding box center [0, 0] width 0 height 0
click at [332, 231] on link "Ordered" at bounding box center [324, 232] width 50 height 14
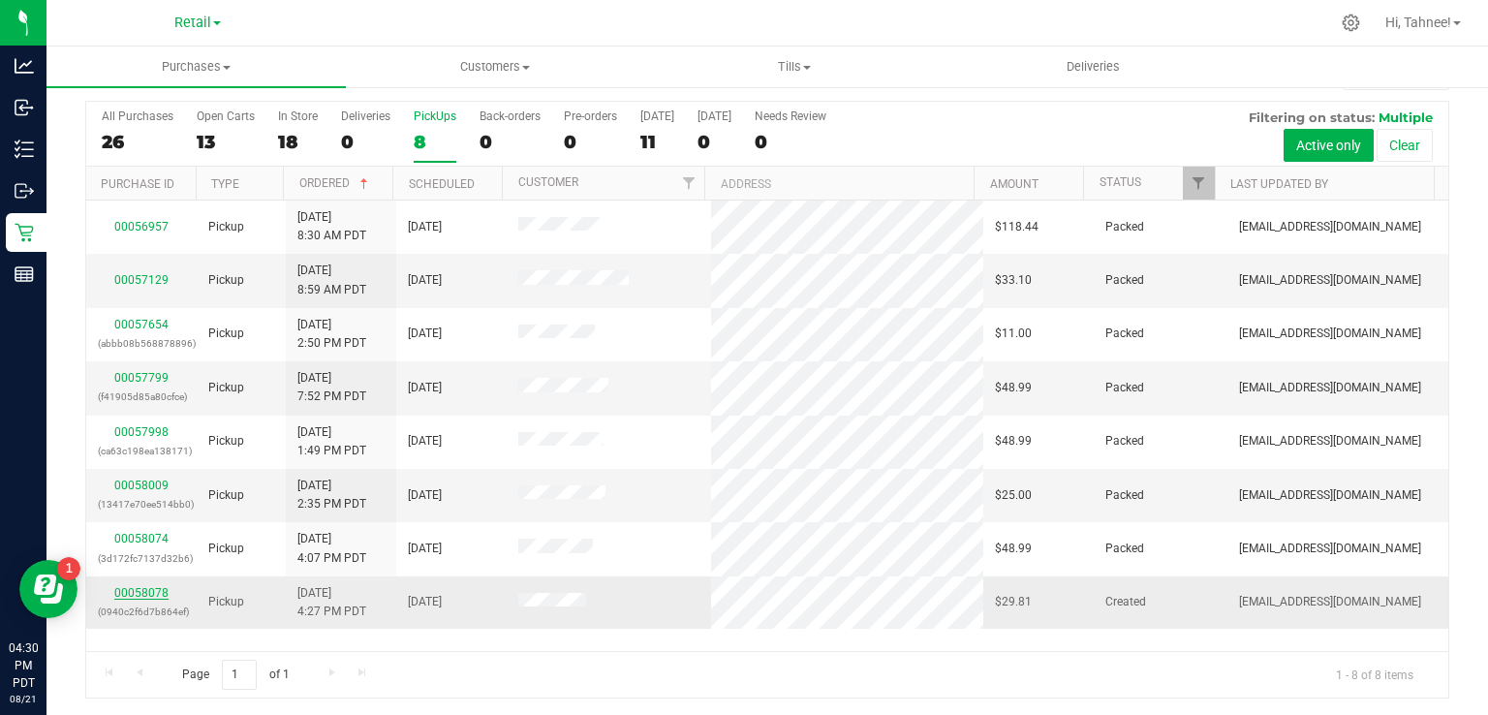
click at [155, 590] on link "00058078" at bounding box center [141, 593] width 54 height 14
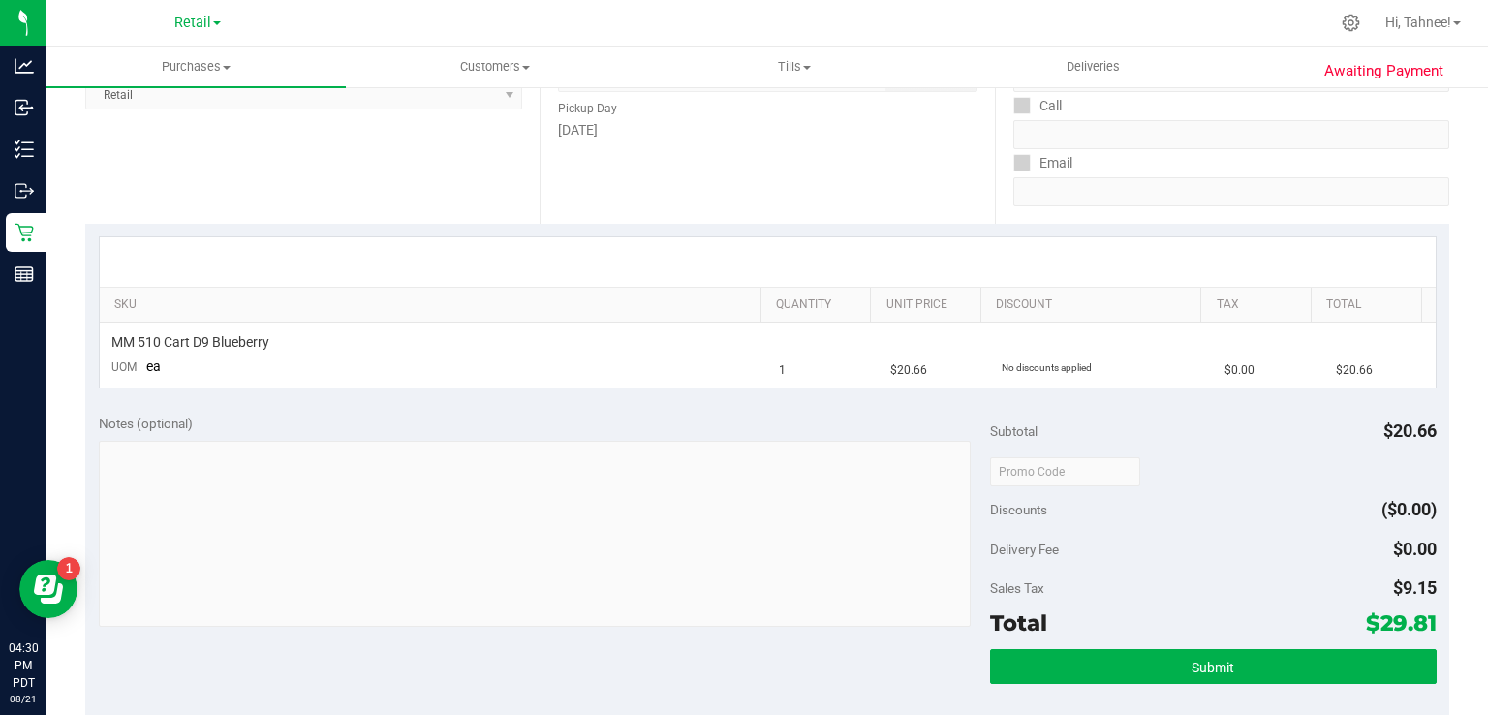
scroll to position [294, 0]
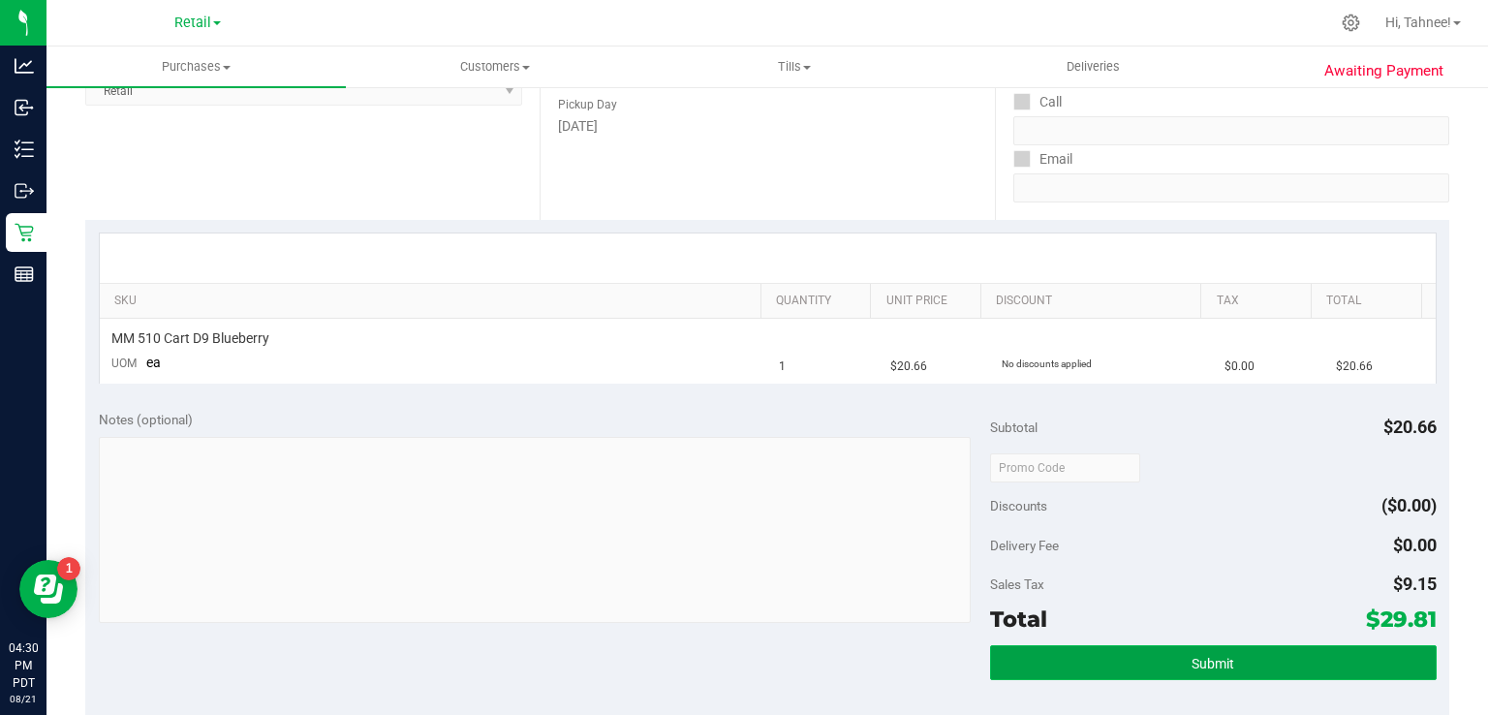
click at [1235, 654] on button "Submit" at bounding box center [1213, 662] width 446 height 35
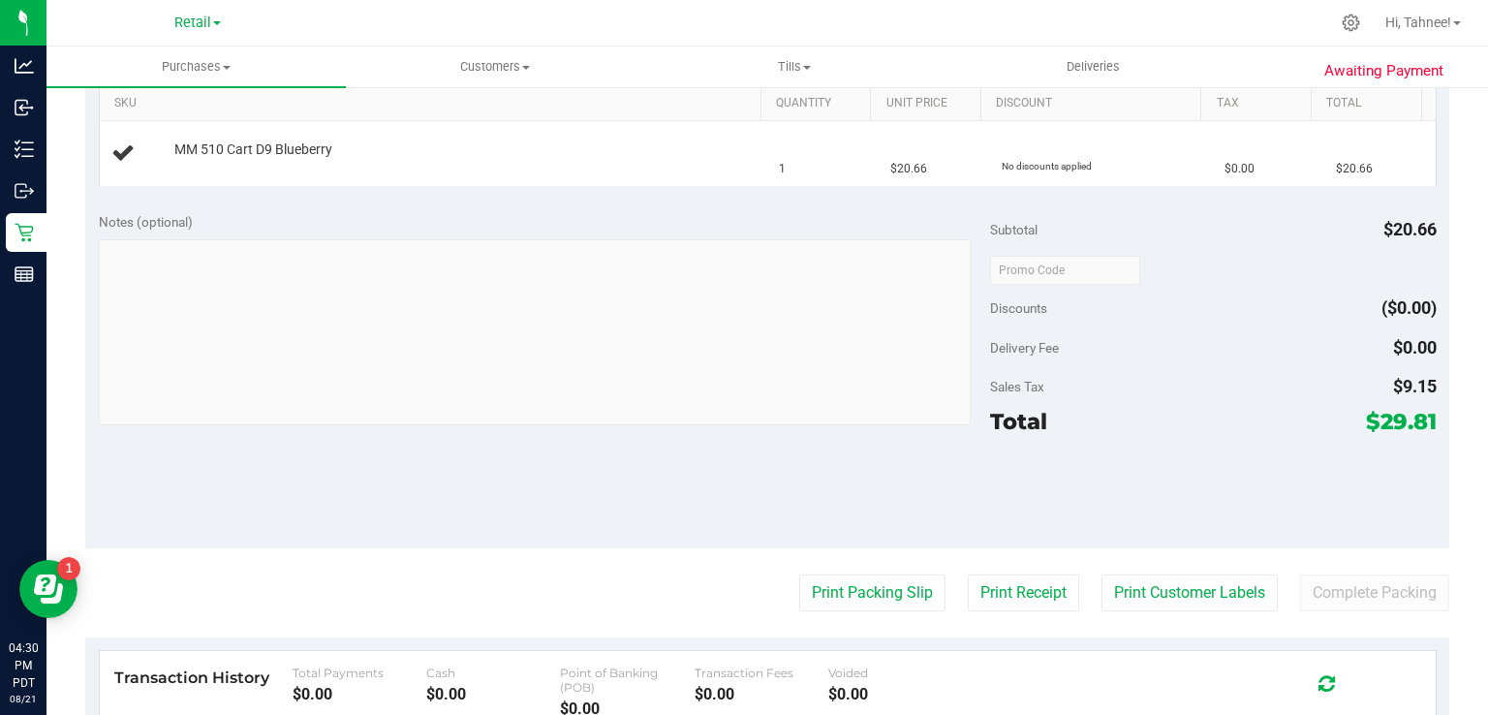
scroll to position [629, 0]
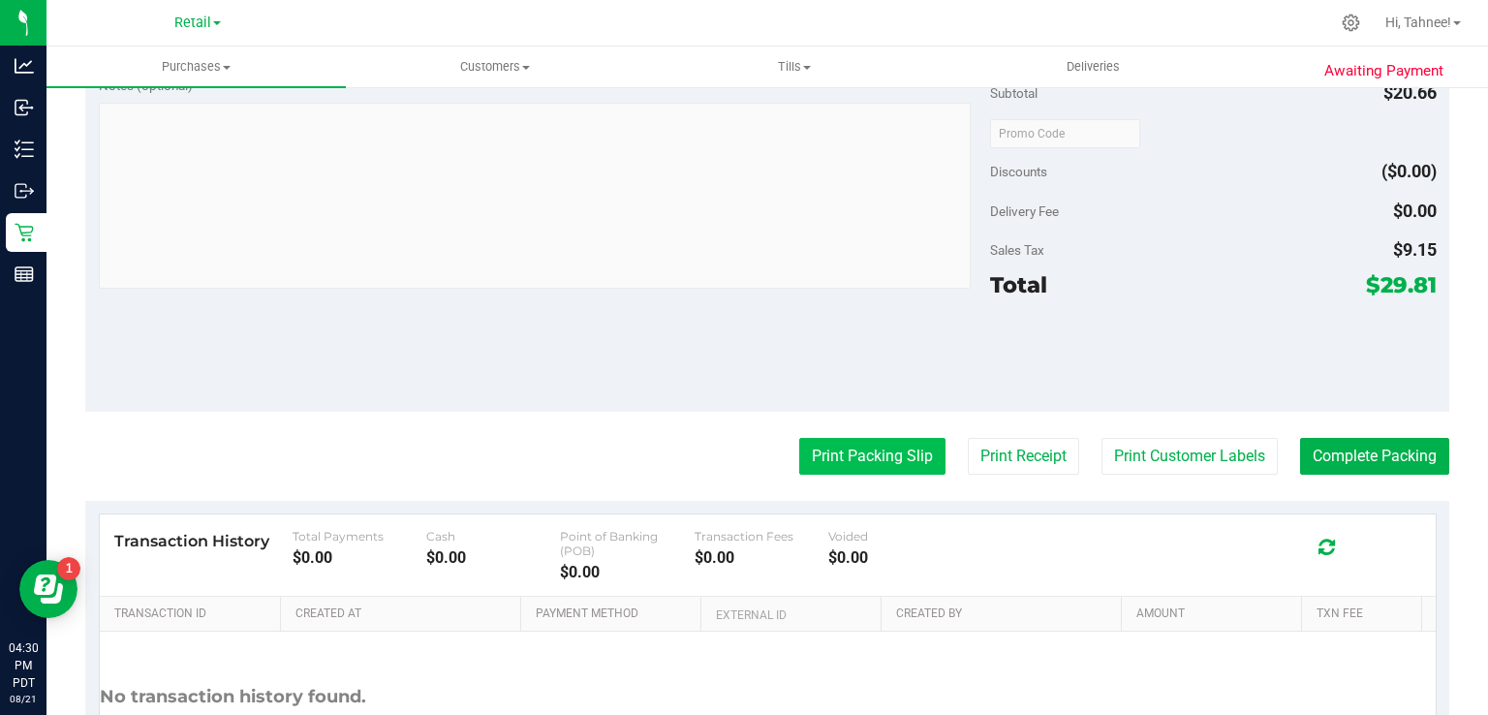
click at [833, 456] on button "Print Packing Slip" at bounding box center [872, 456] width 146 height 37
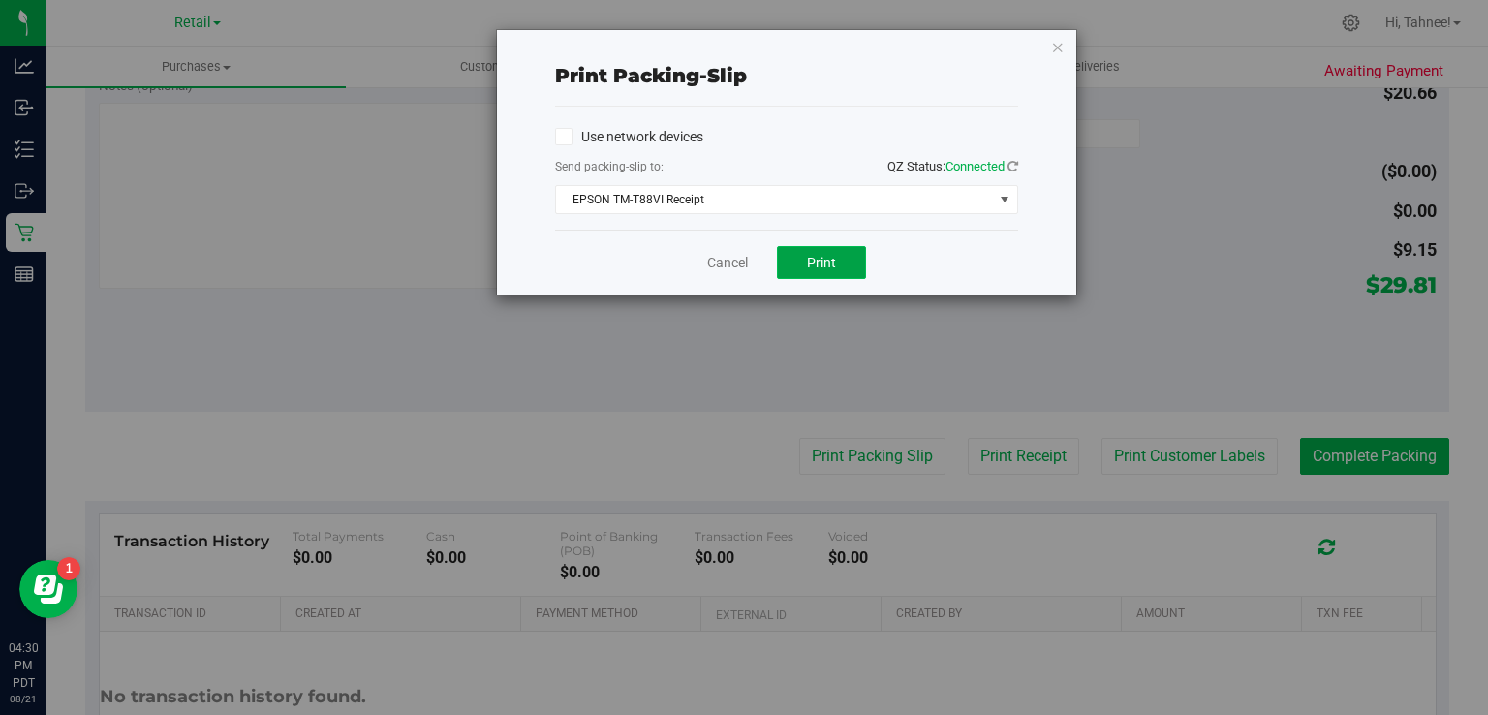
click at [821, 246] on button "Print" at bounding box center [821, 262] width 89 height 33
click at [707, 267] on link "Cancel" at bounding box center [727, 263] width 41 height 20
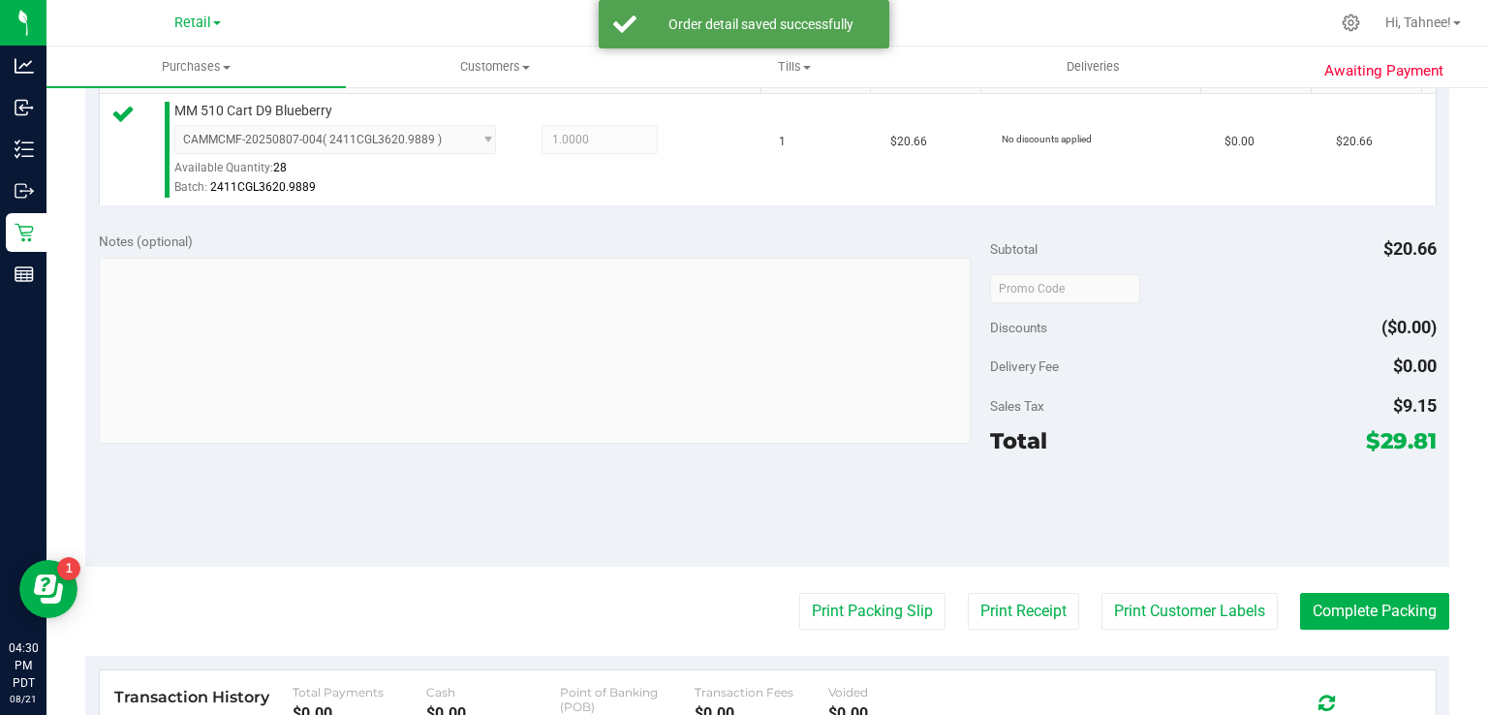
scroll to position [633, 0]
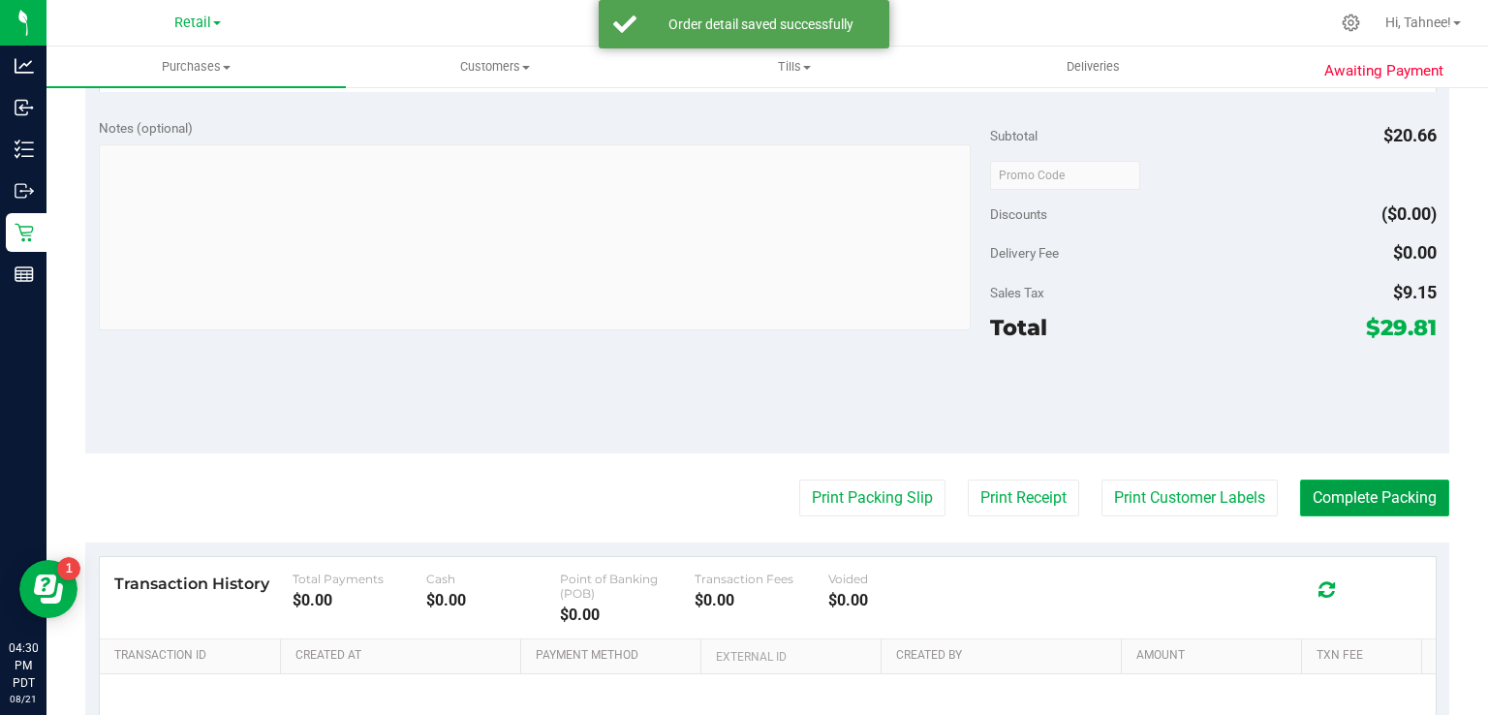
click at [1348, 497] on button "Complete Packing" at bounding box center [1374, 497] width 149 height 37
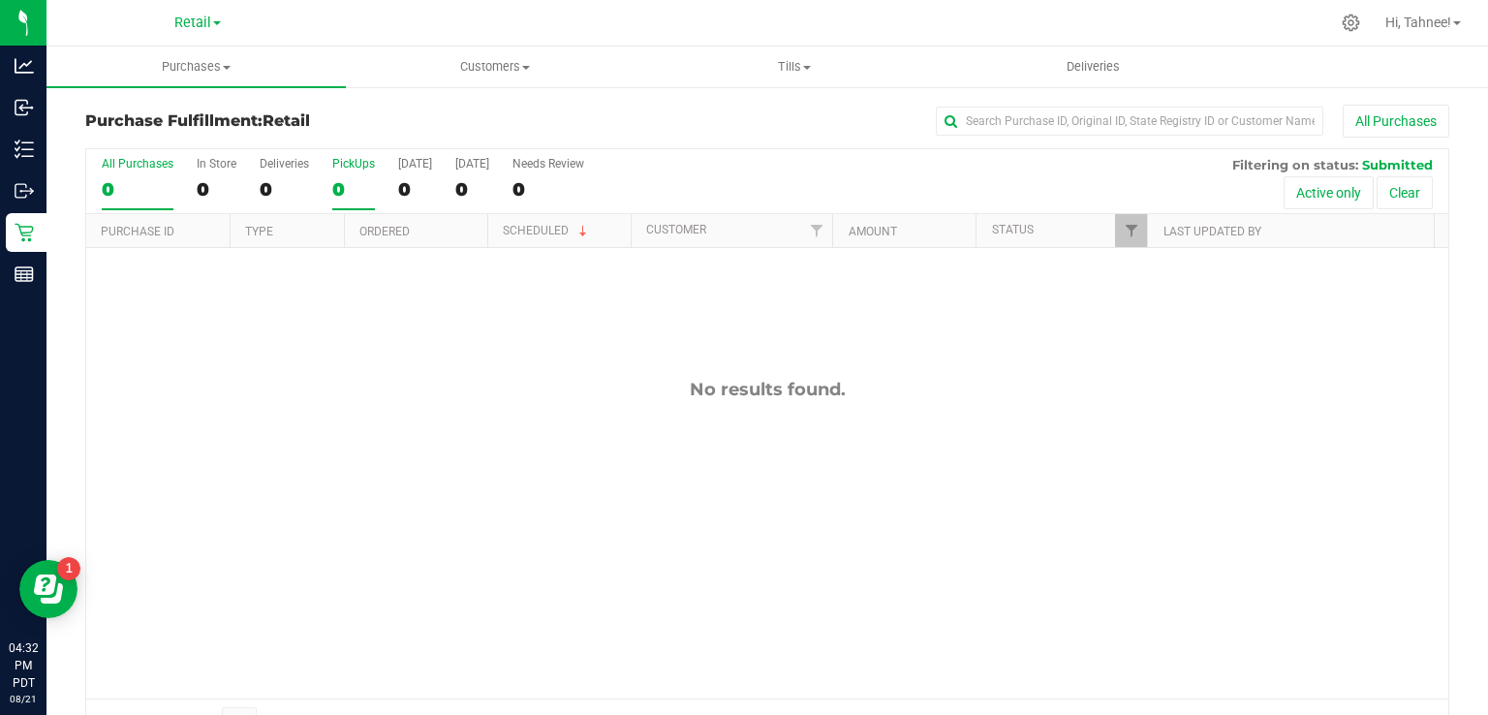
click at [352, 163] on div "PickUps" at bounding box center [353, 164] width 43 height 14
click at [0, 0] on input "PickUps 0" at bounding box center [0, 0] width 0 height 0
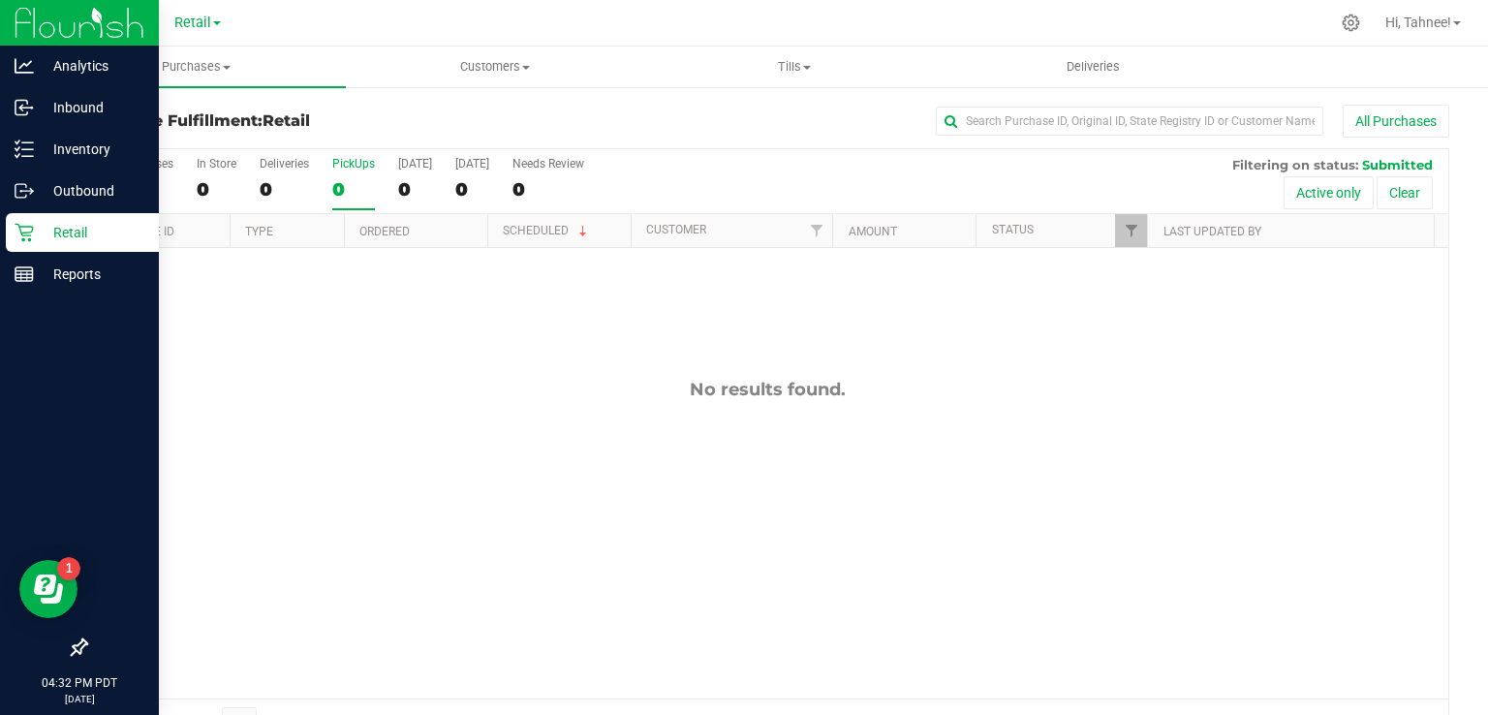
click at [26, 221] on div "Retail" at bounding box center [82, 232] width 153 height 39
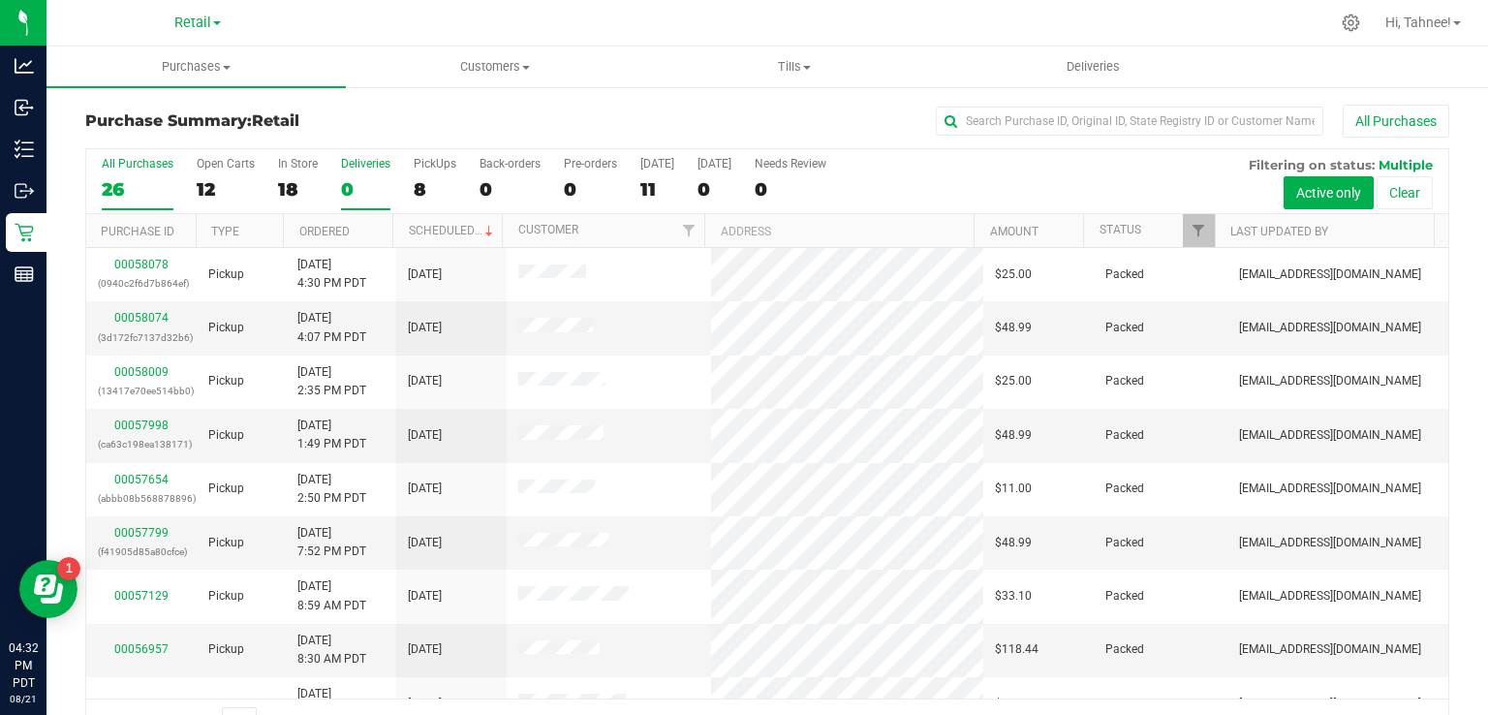
click at [379, 186] on div "0" at bounding box center [365, 189] width 49 height 22
click at [0, 0] on input "Deliveries 0" at bounding box center [0, 0] width 0 height 0
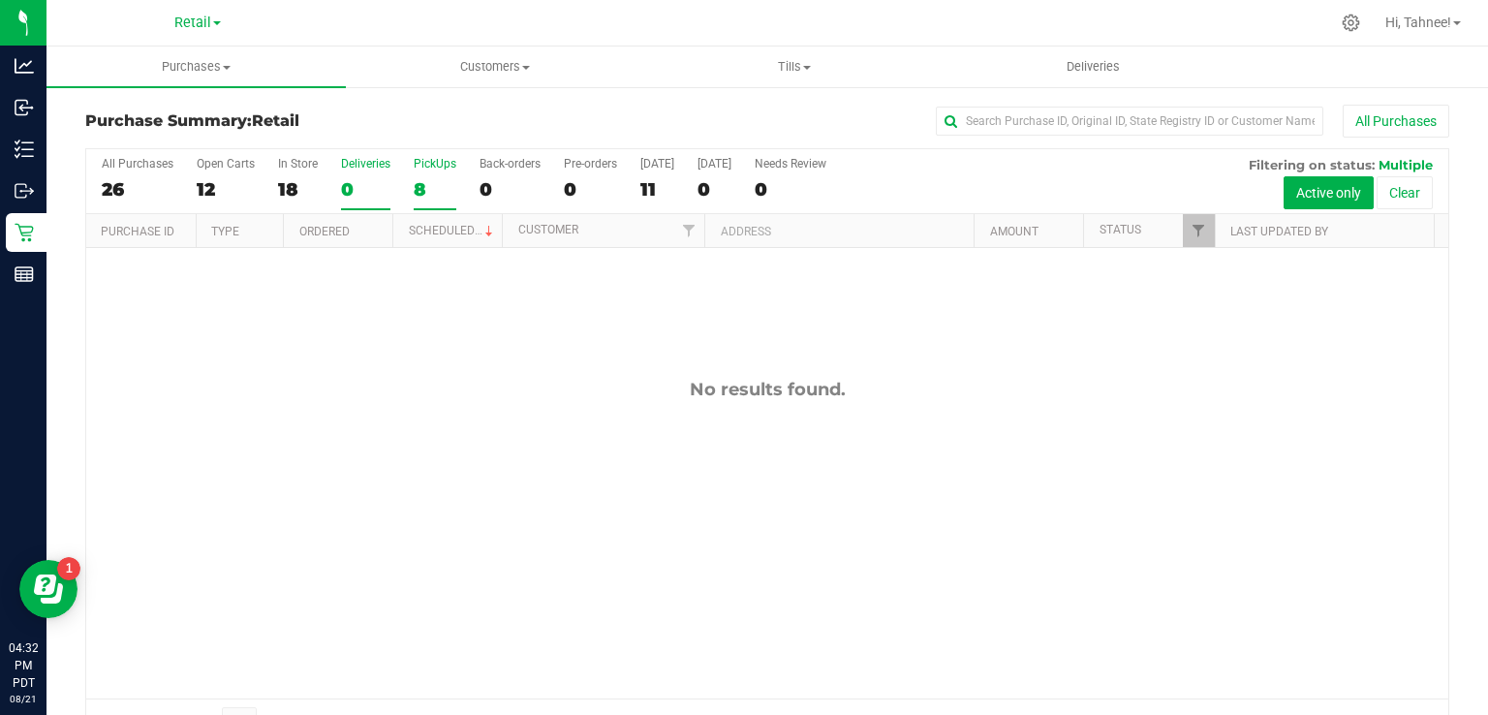
click at [445, 167] on div "PickUps" at bounding box center [435, 164] width 43 height 14
click at [0, 0] on input "PickUps 8" at bounding box center [0, 0] width 0 height 0
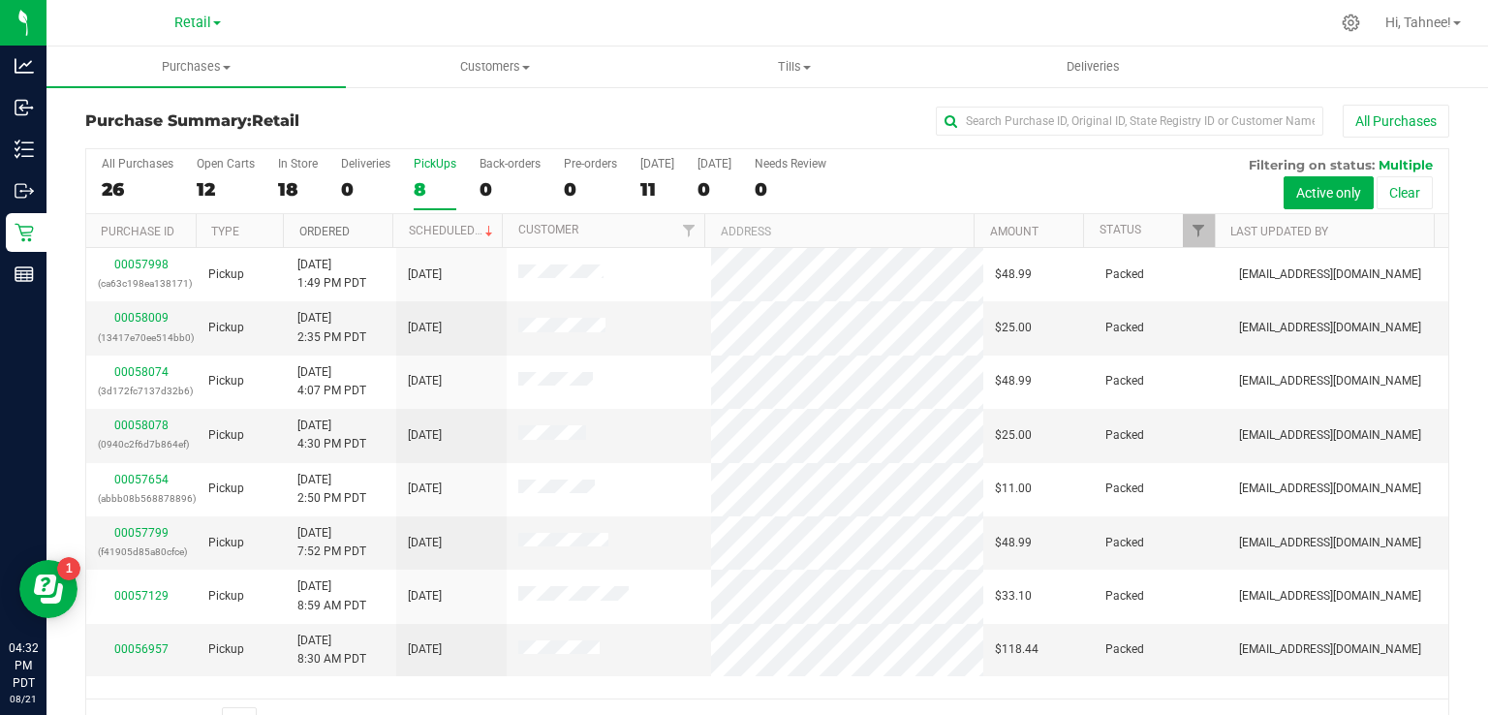
click at [312, 226] on link "Ordered" at bounding box center [324, 232] width 50 height 14
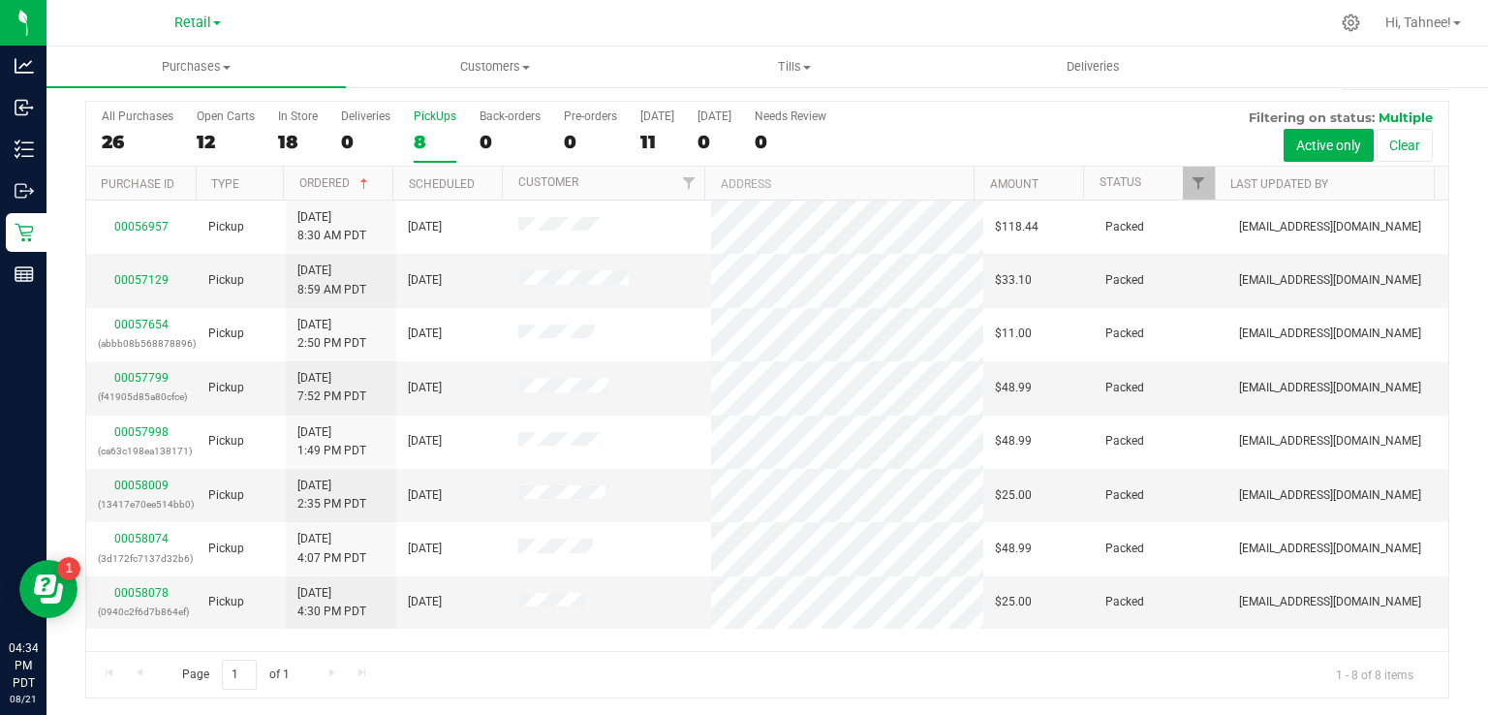
click at [421, 124] on label "PickUps 8" at bounding box center [435, 135] width 43 height 53
click at [0, 0] on input "PickUps 8" at bounding box center [0, 0] width 0 height 0
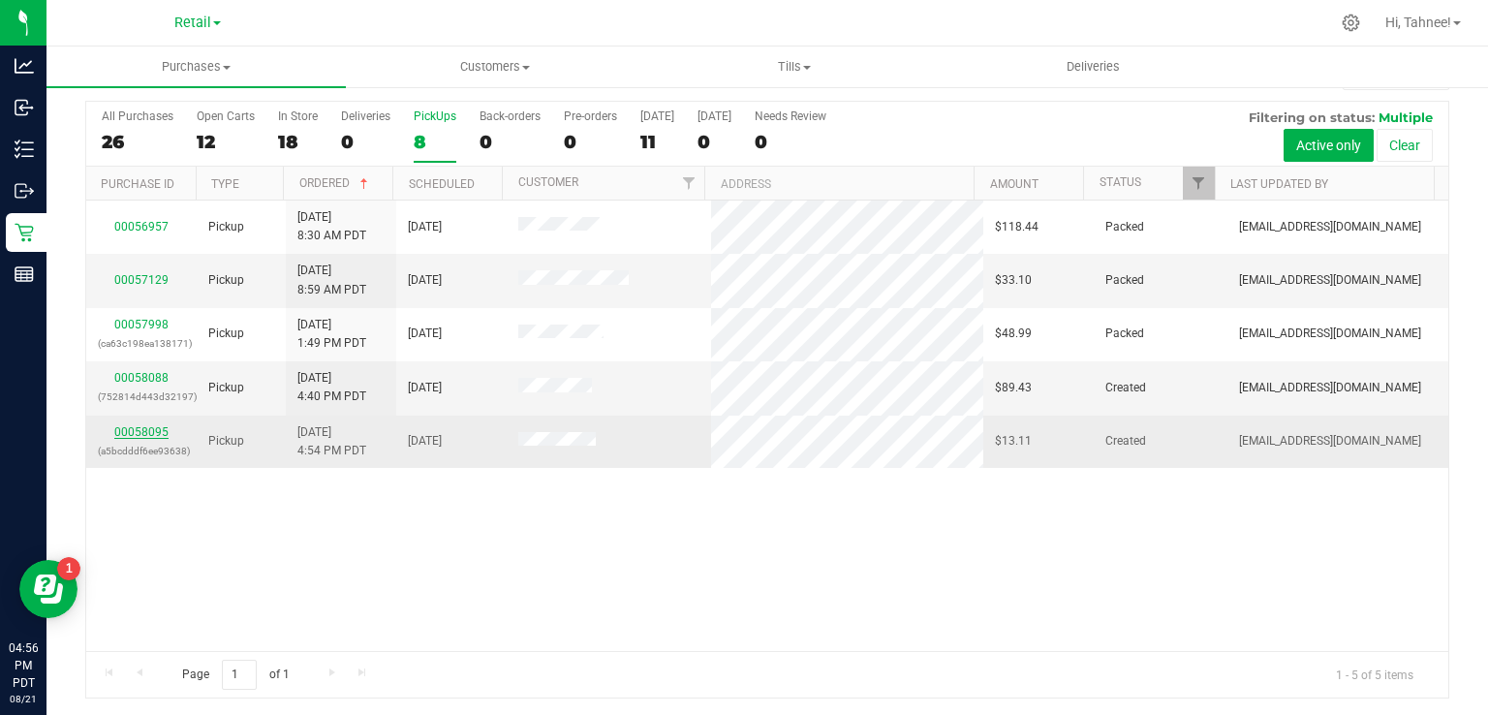
click at [139, 427] on link "00058095" at bounding box center [141, 432] width 54 height 14
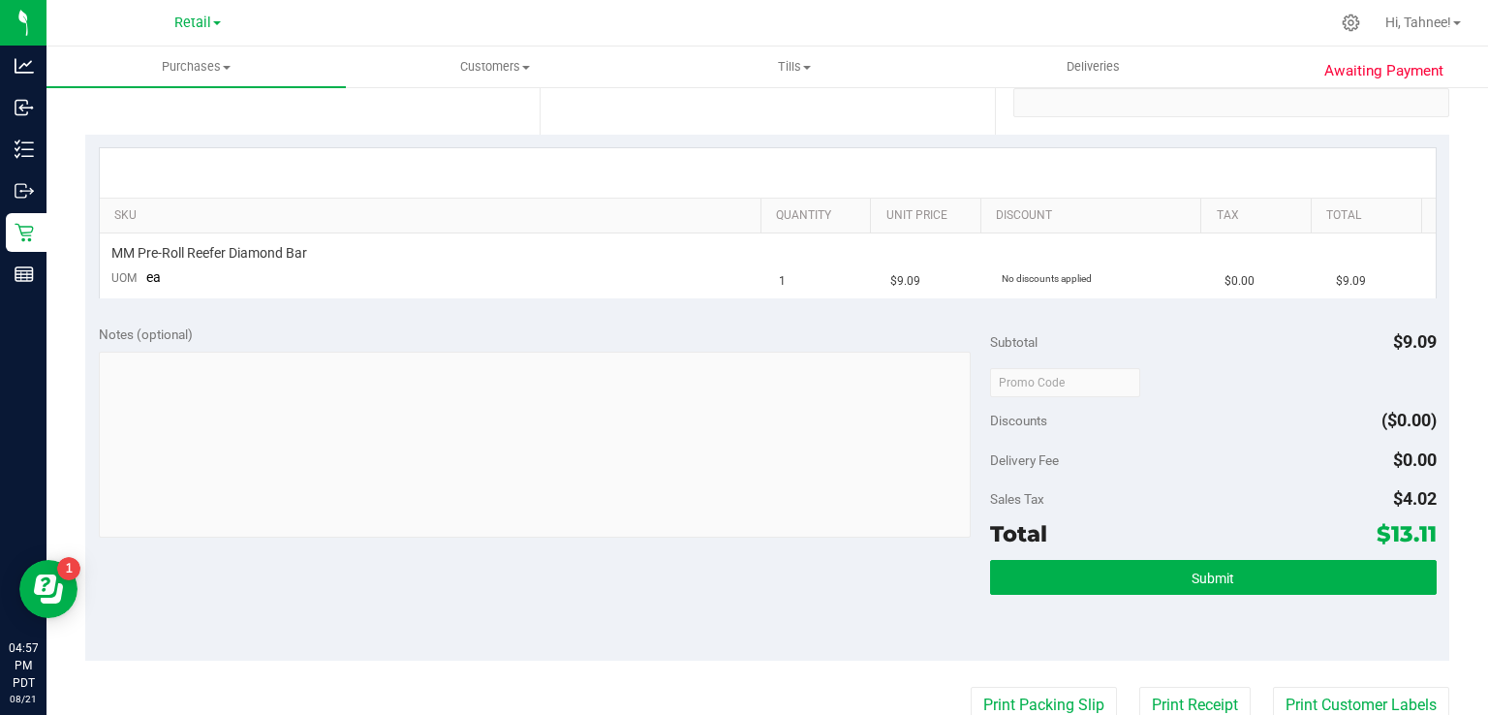
scroll to position [391, 0]
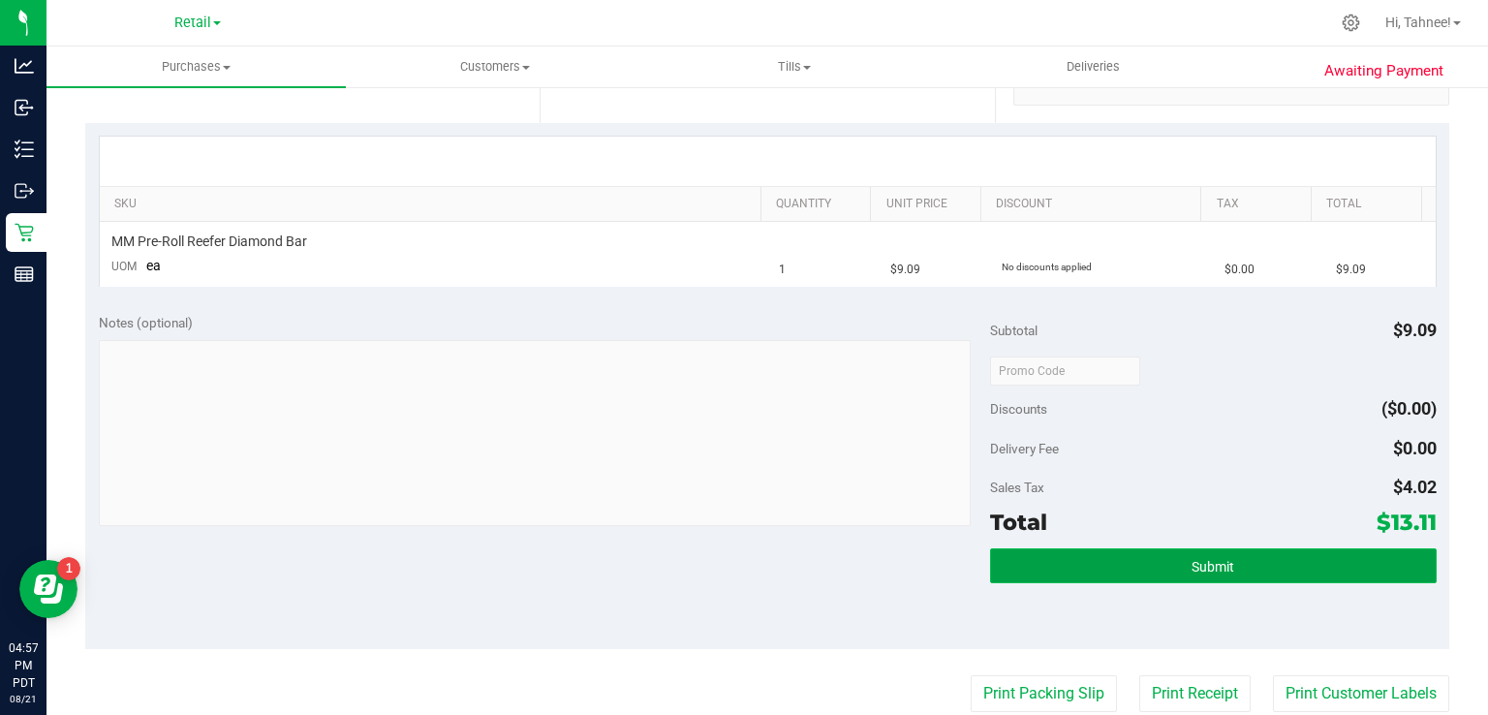
click at [1035, 566] on button "Submit" at bounding box center [1213, 565] width 446 height 35
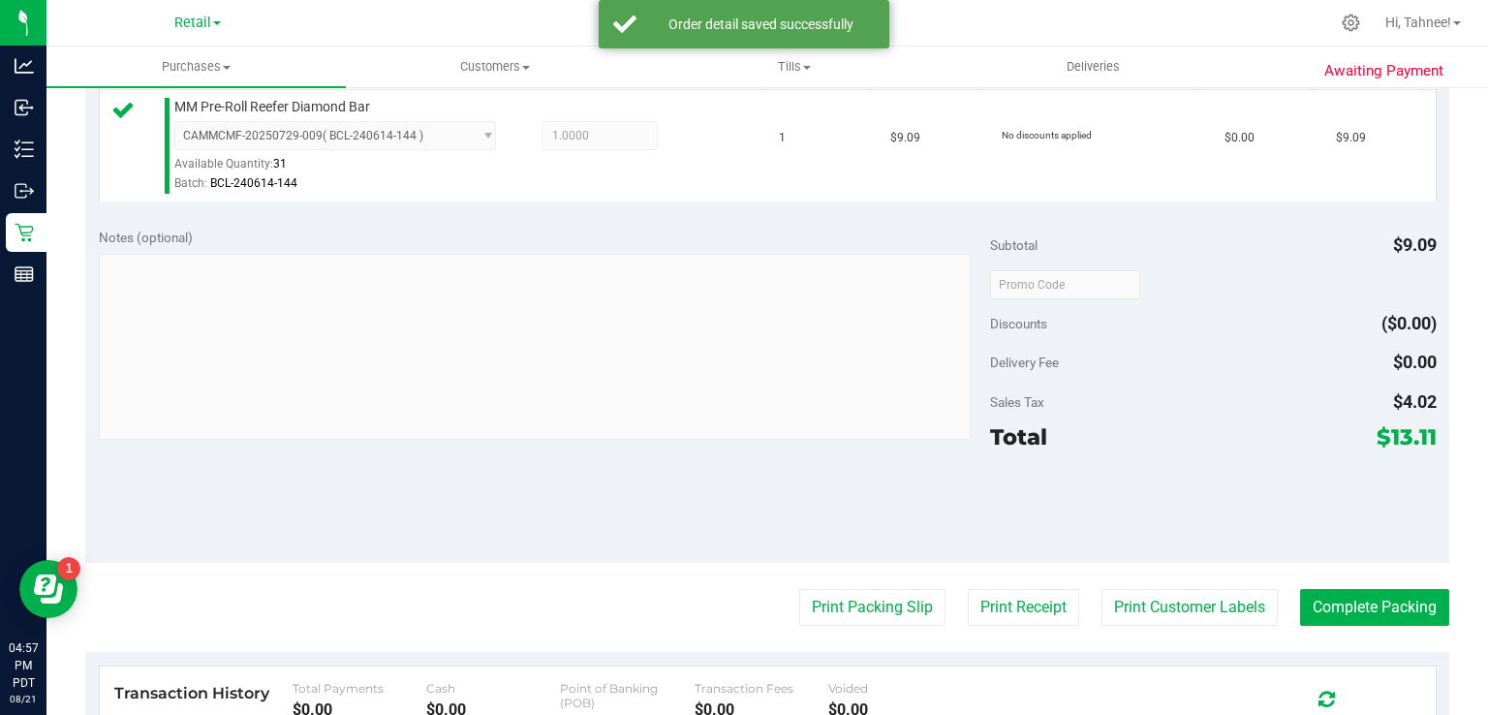
scroll to position [555, 0]
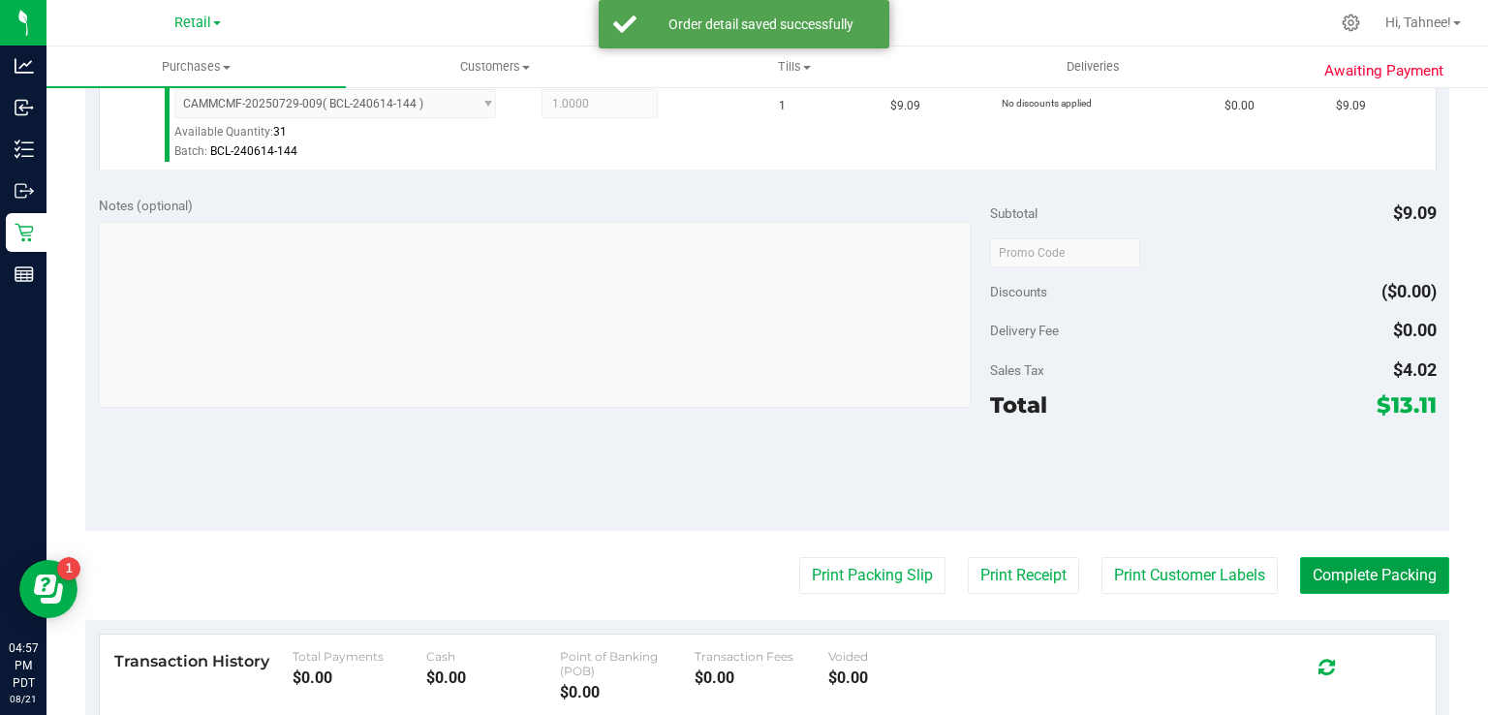
click at [1367, 564] on button "Complete Packing" at bounding box center [1374, 575] width 149 height 37
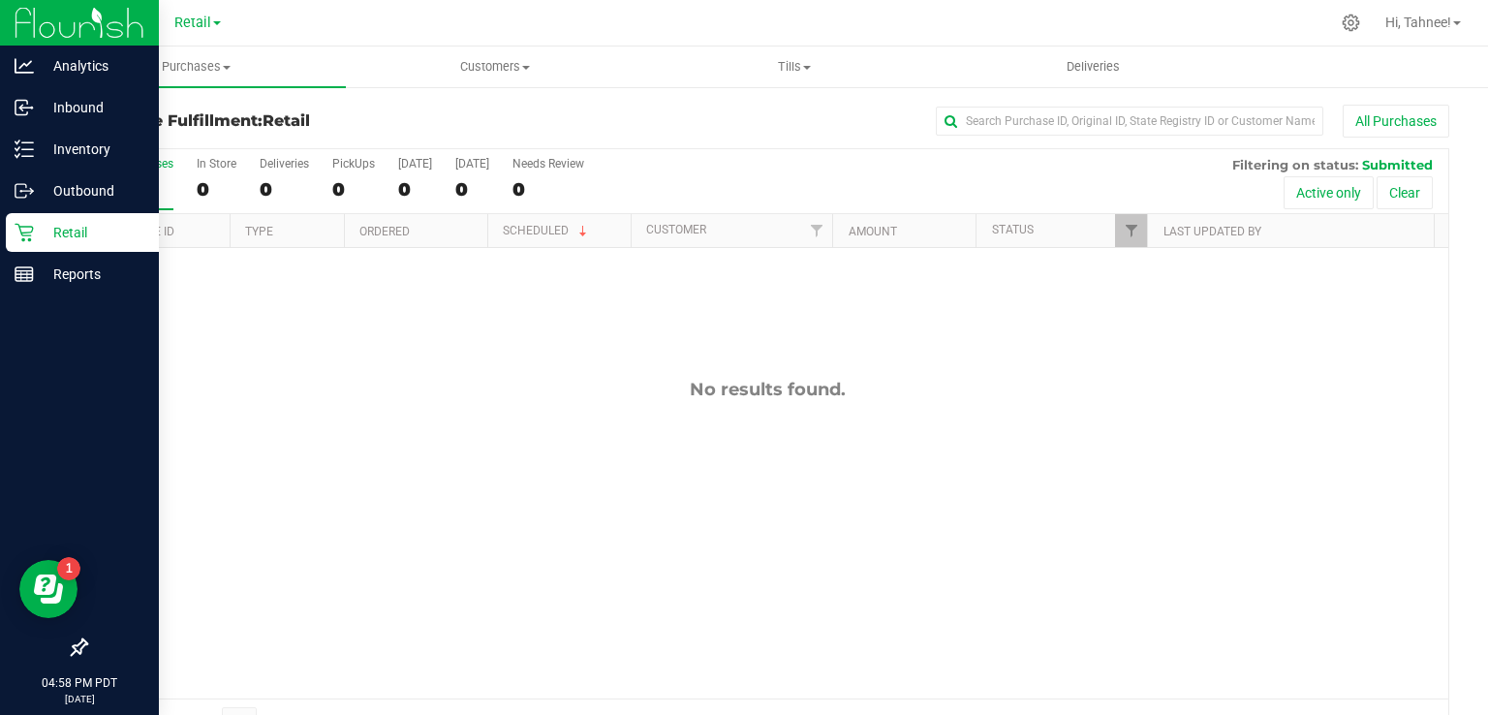
click at [44, 232] on p "Retail" at bounding box center [92, 232] width 116 height 23
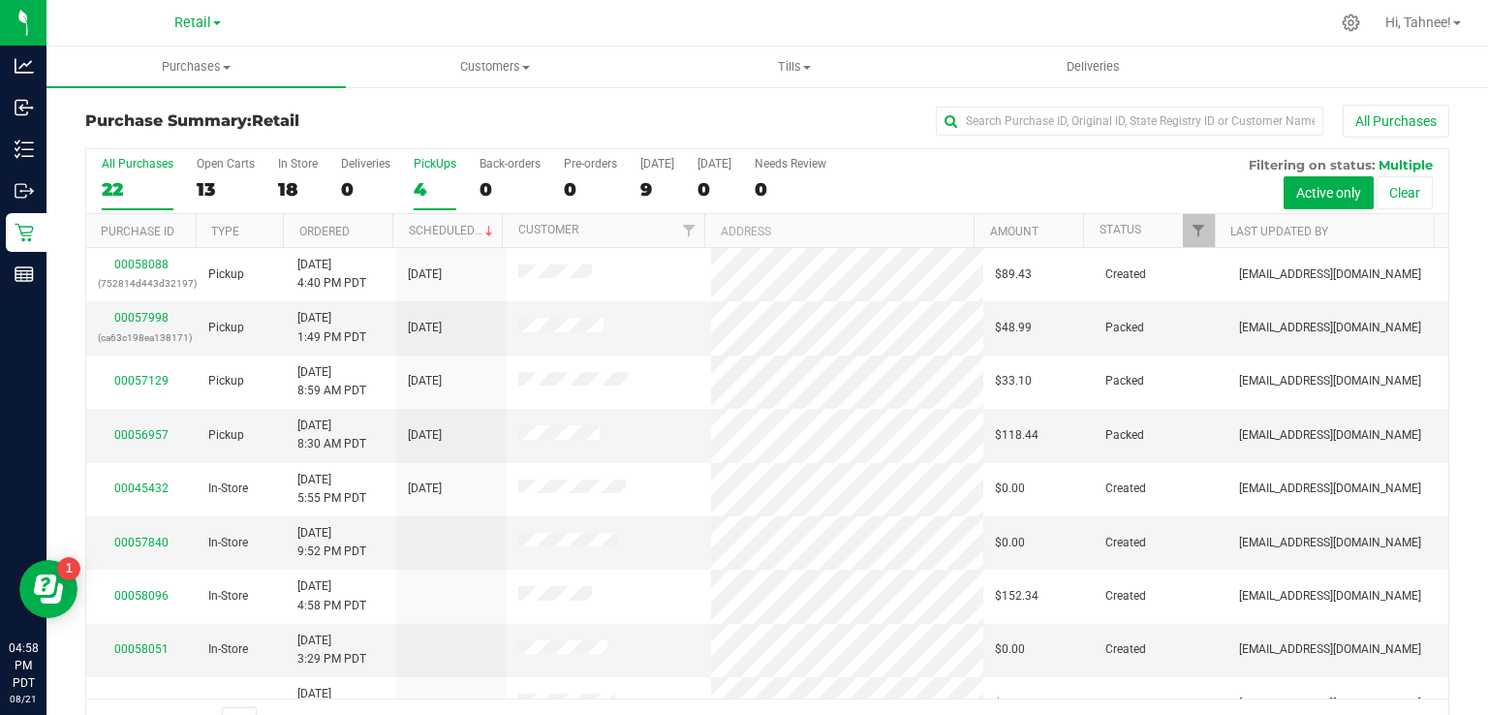
click at [435, 191] on div "4" at bounding box center [435, 189] width 43 height 22
click at [0, 0] on input "PickUps 4" at bounding box center [0, 0] width 0 height 0
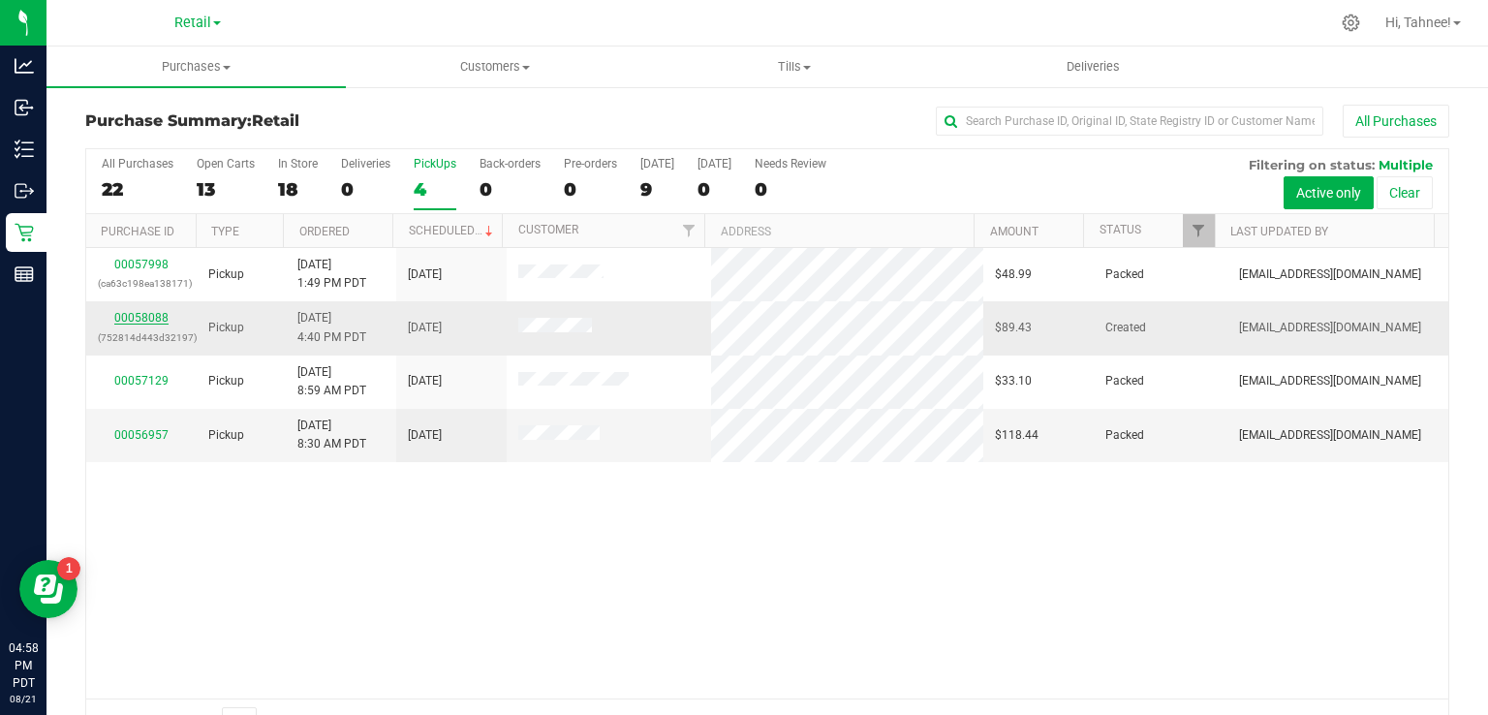
click at [150, 314] on link "00058088" at bounding box center [141, 318] width 54 height 14
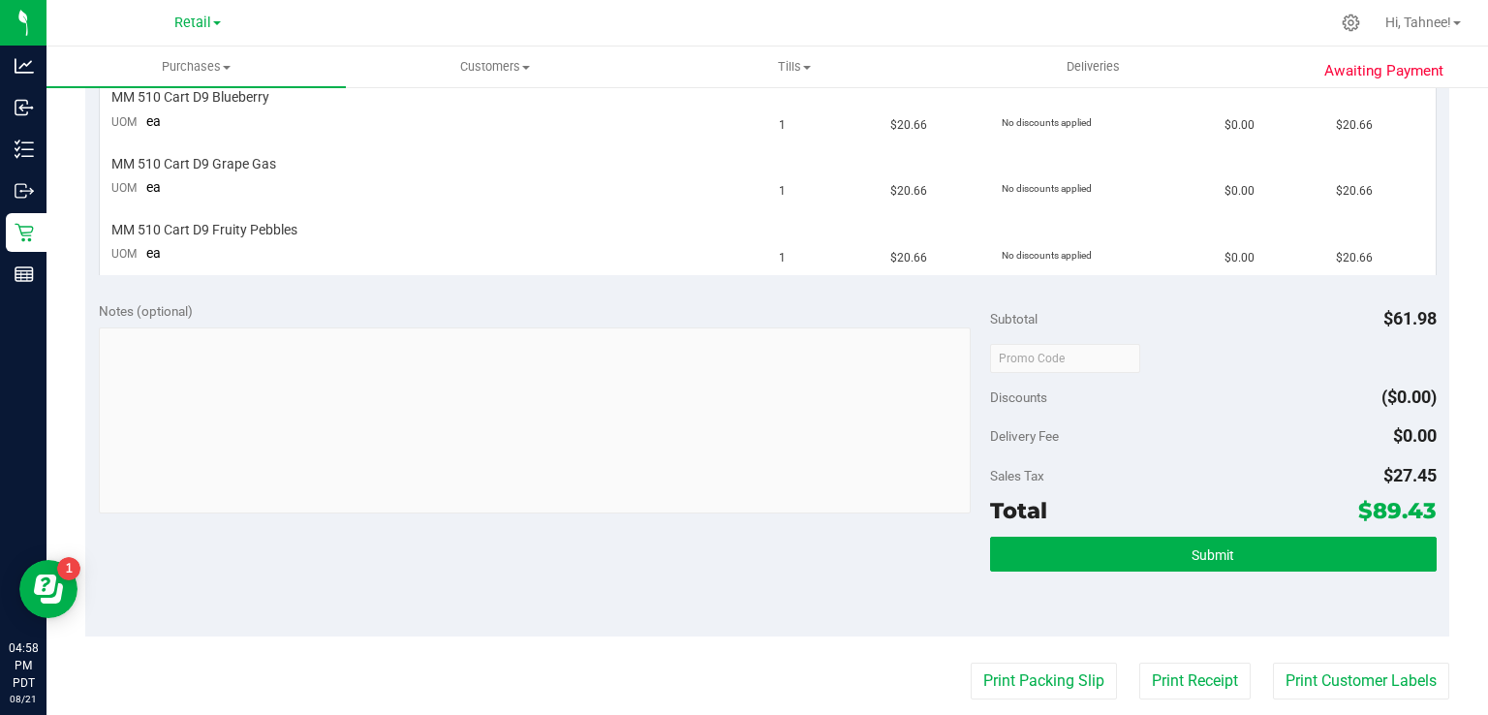
scroll to position [540, 0]
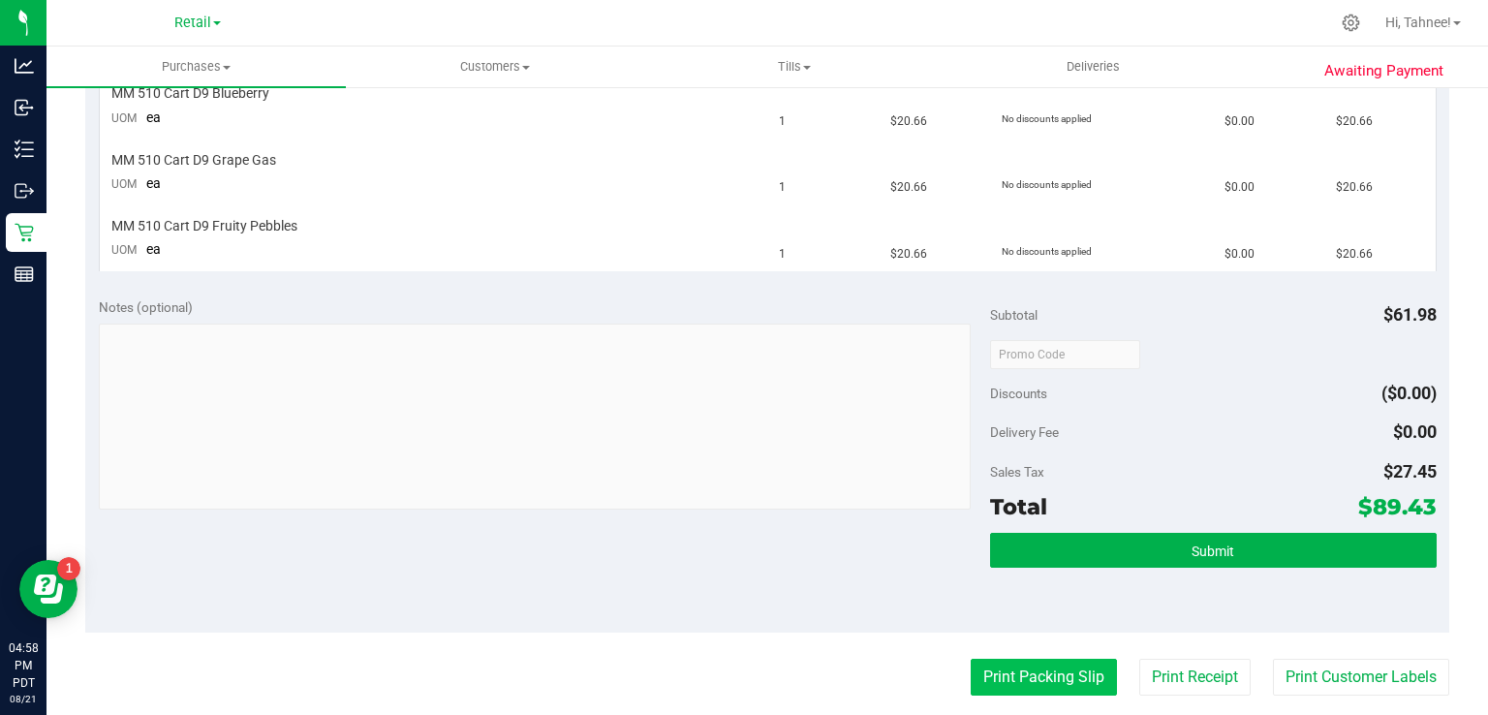
click at [1045, 670] on button "Print Packing Slip" at bounding box center [1044, 677] width 146 height 37
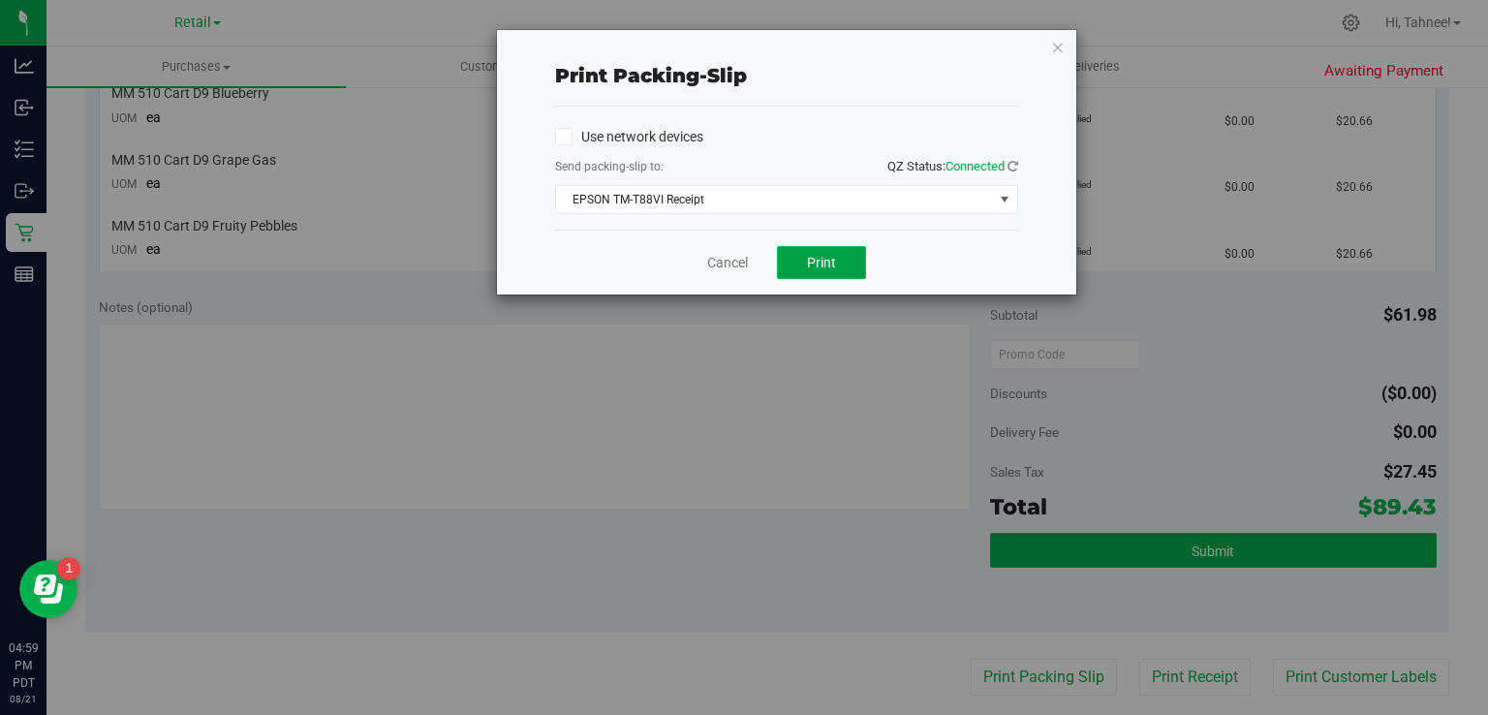
click at [832, 275] on button "Print" at bounding box center [821, 262] width 89 height 33
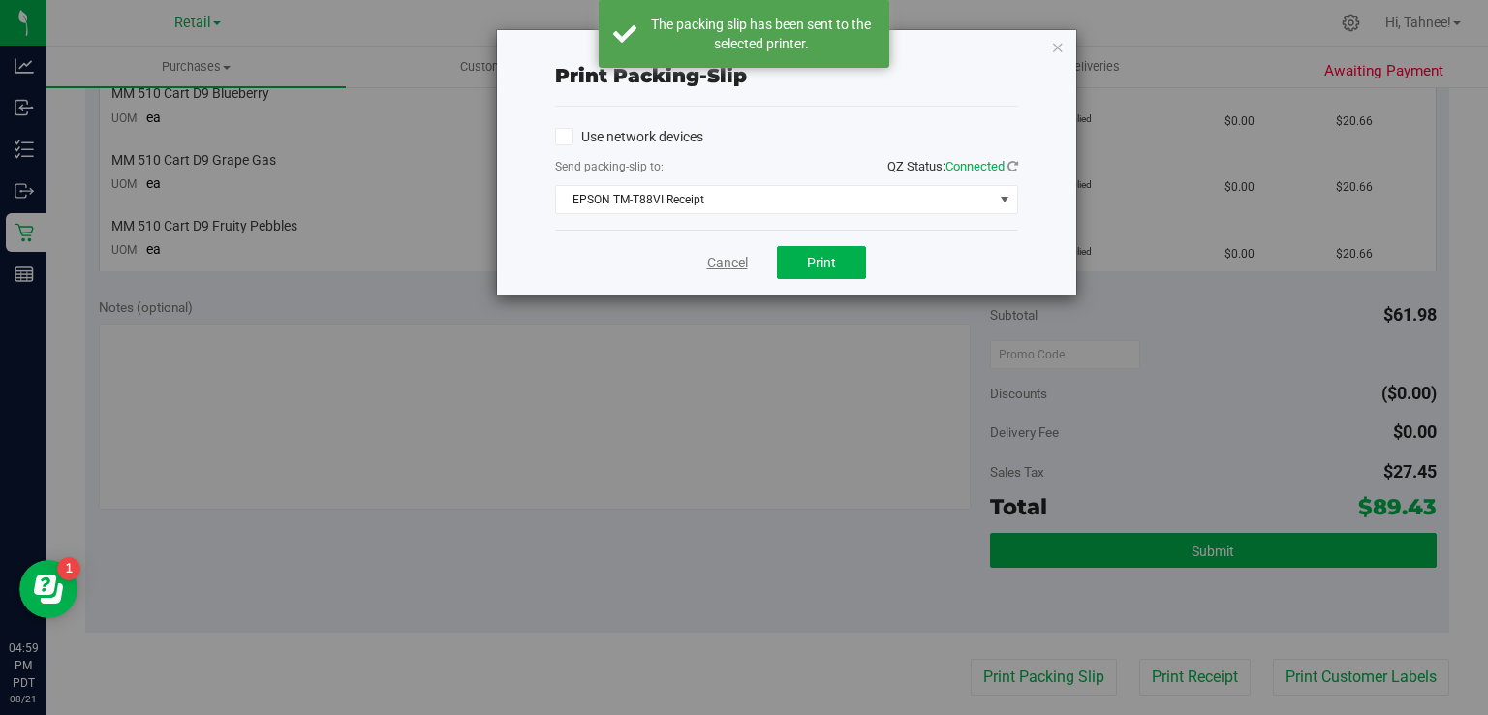
click at [725, 260] on link "Cancel" at bounding box center [727, 263] width 41 height 20
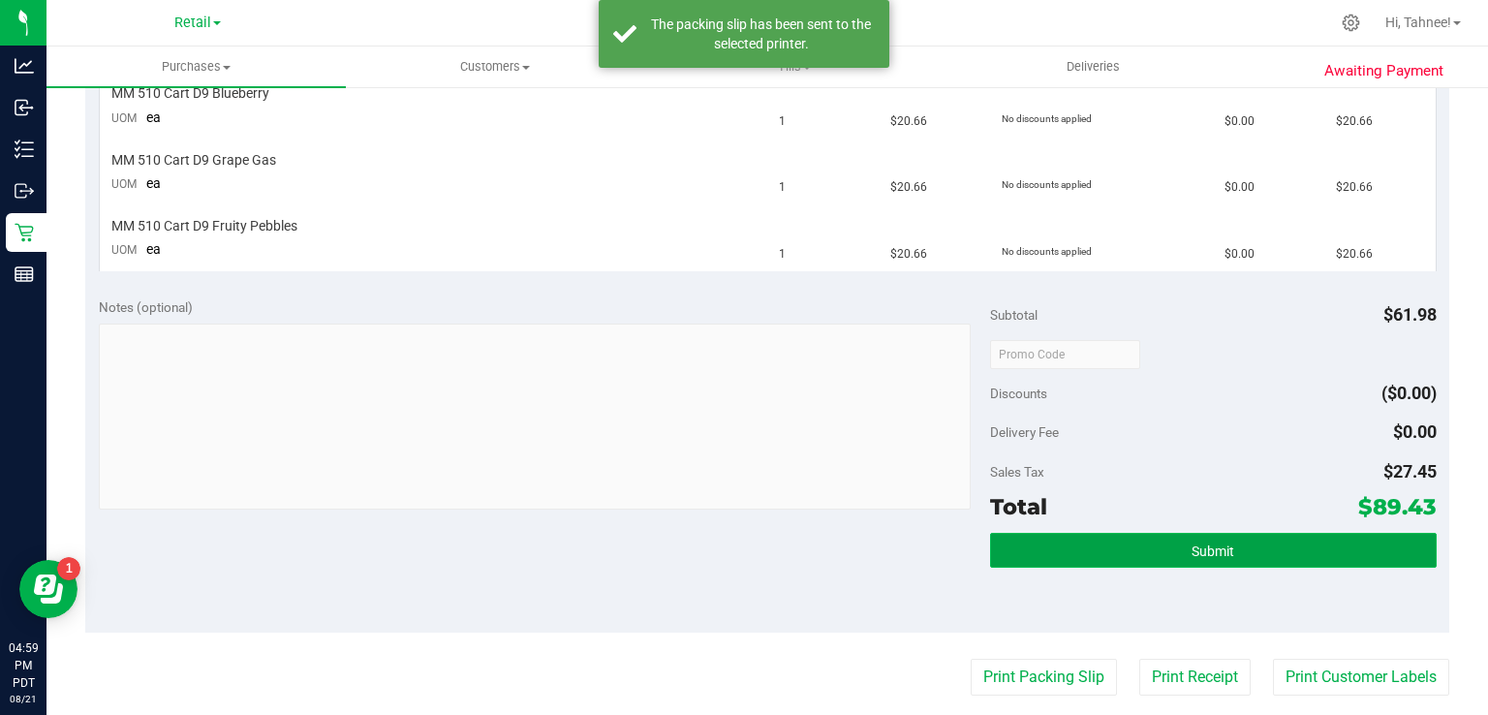
click at [1027, 548] on button "Submit" at bounding box center [1213, 550] width 446 height 35
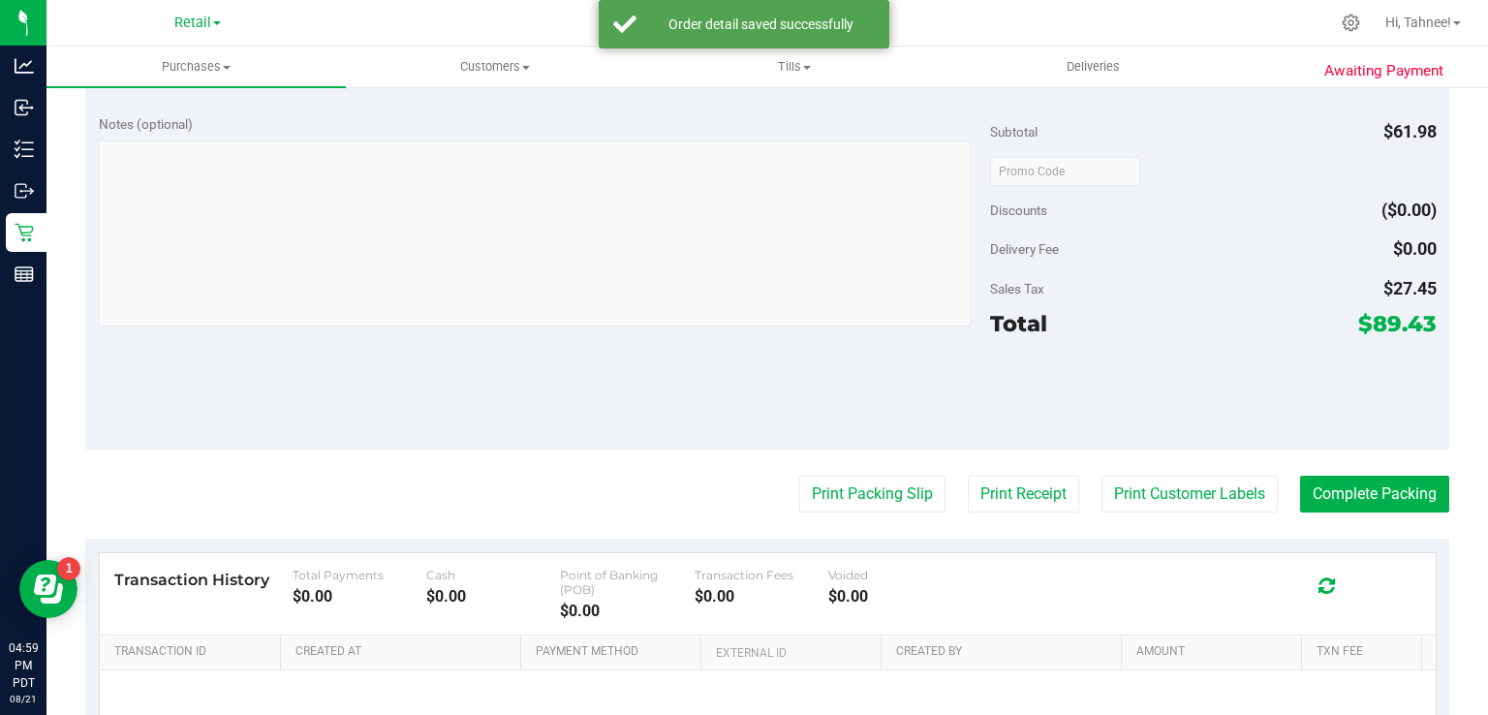
scroll to position [863, 0]
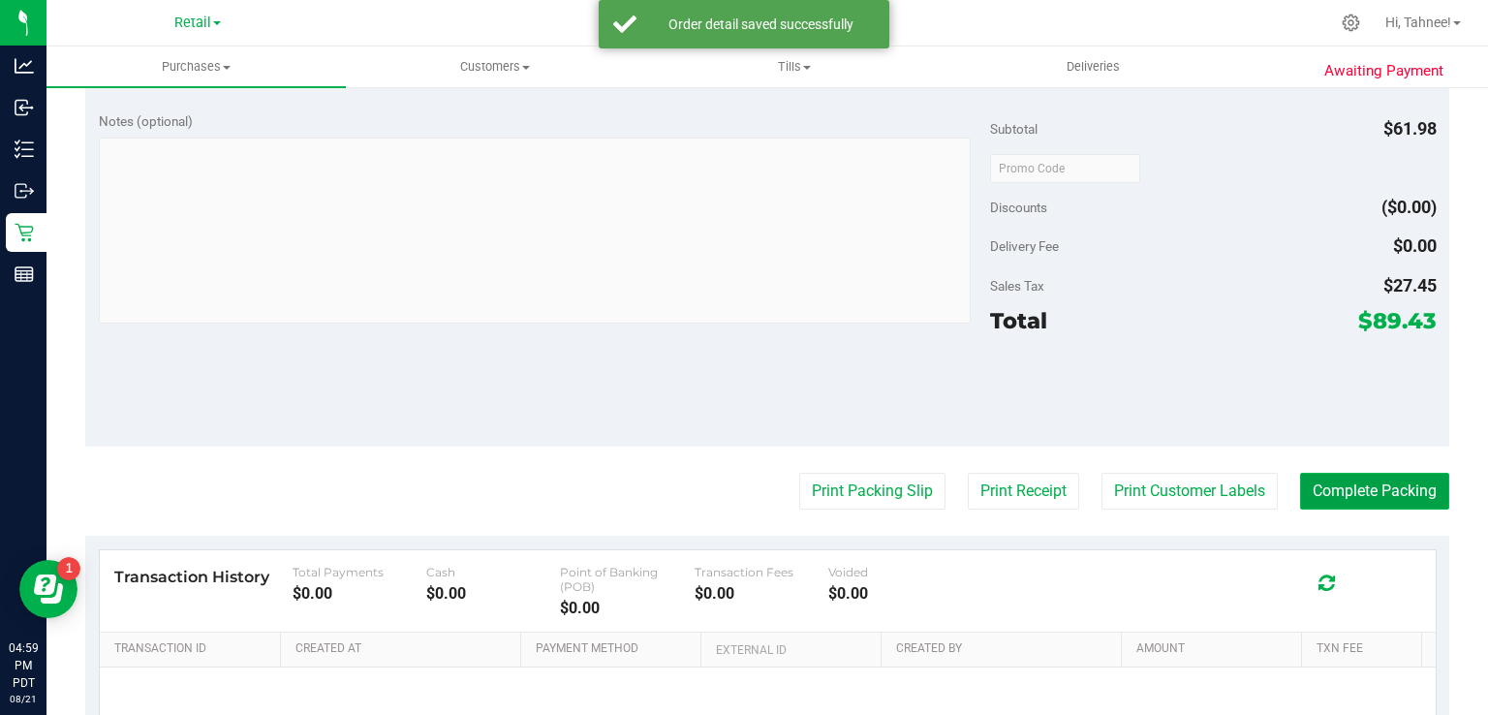
click at [1389, 477] on button "Complete Packing" at bounding box center [1374, 491] width 149 height 37
